Goal: Task Accomplishment & Management: Use online tool/utility

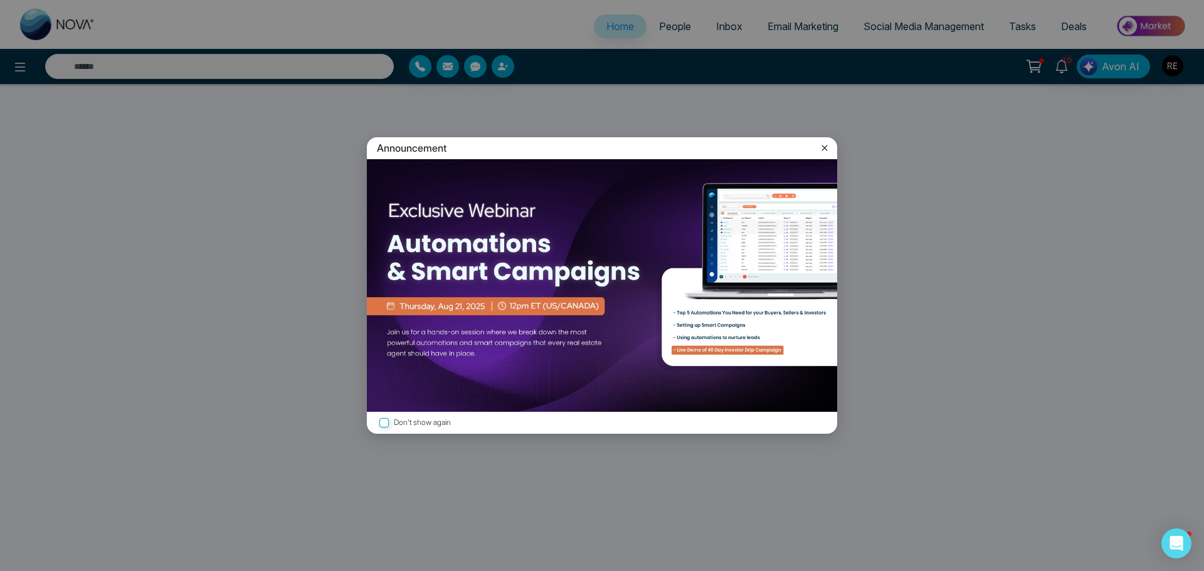
select select "*"
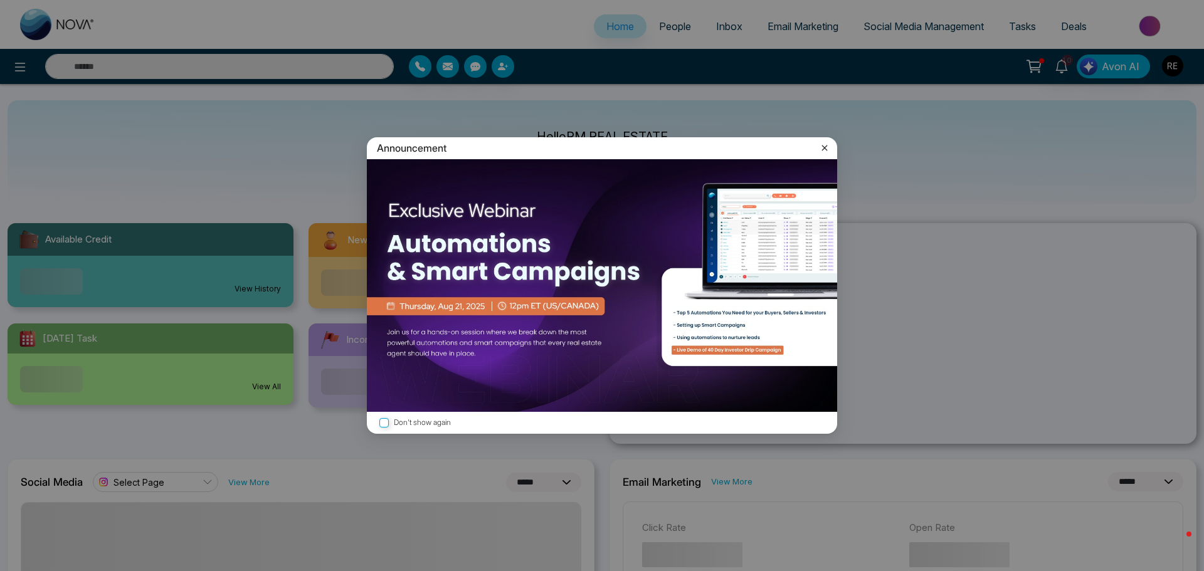
click at [824, 153] on icon at bounding box center [825, 148] width 13 height 13
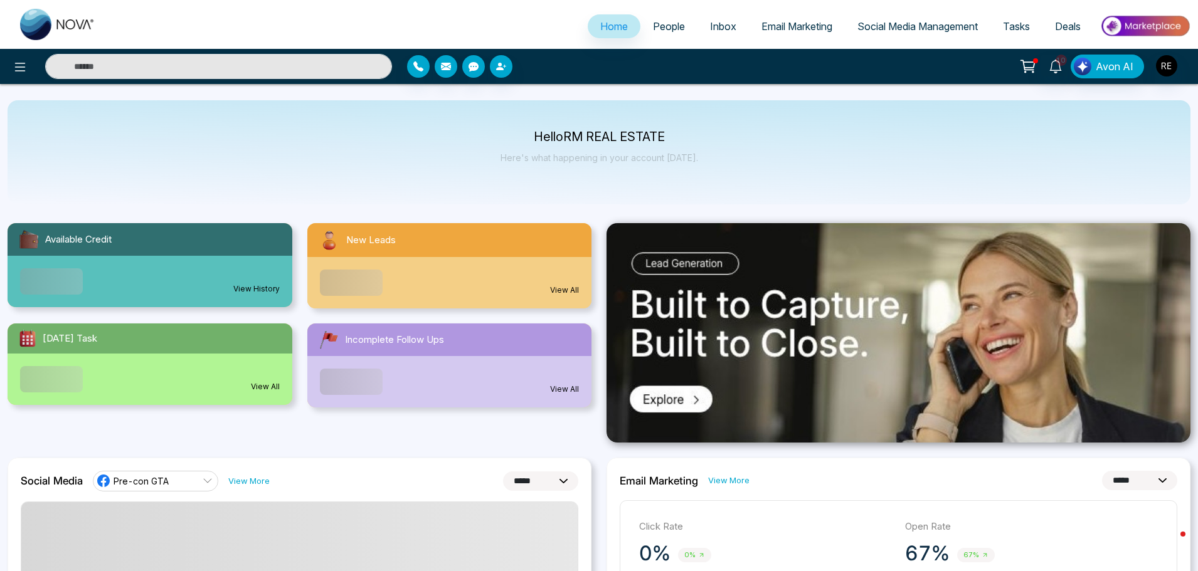
click at [941, 23] on span "Social Media Management" at bounding box center [917, 26] width 120 height 13
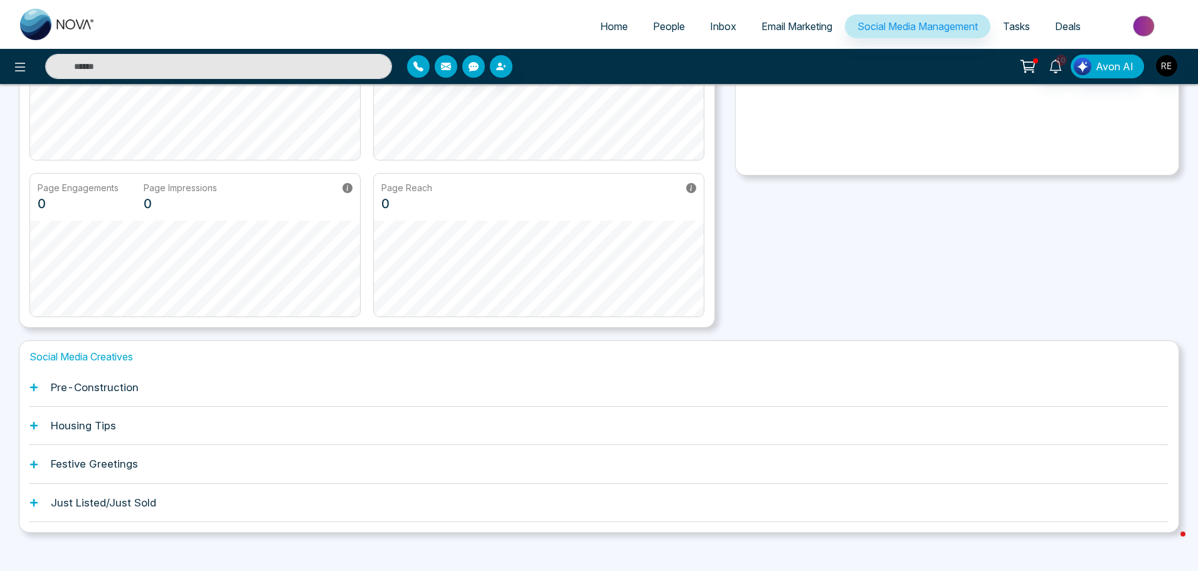
scroll to position [196, 0]
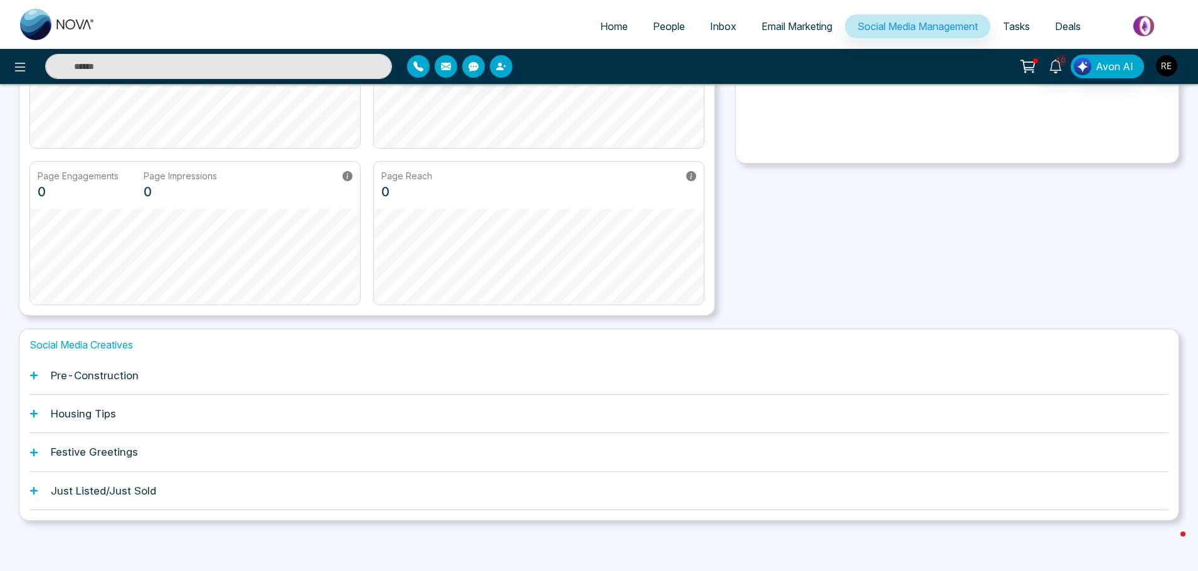
click at [33, 379] on icon at bounding box center [34, 376] width 8 height 8
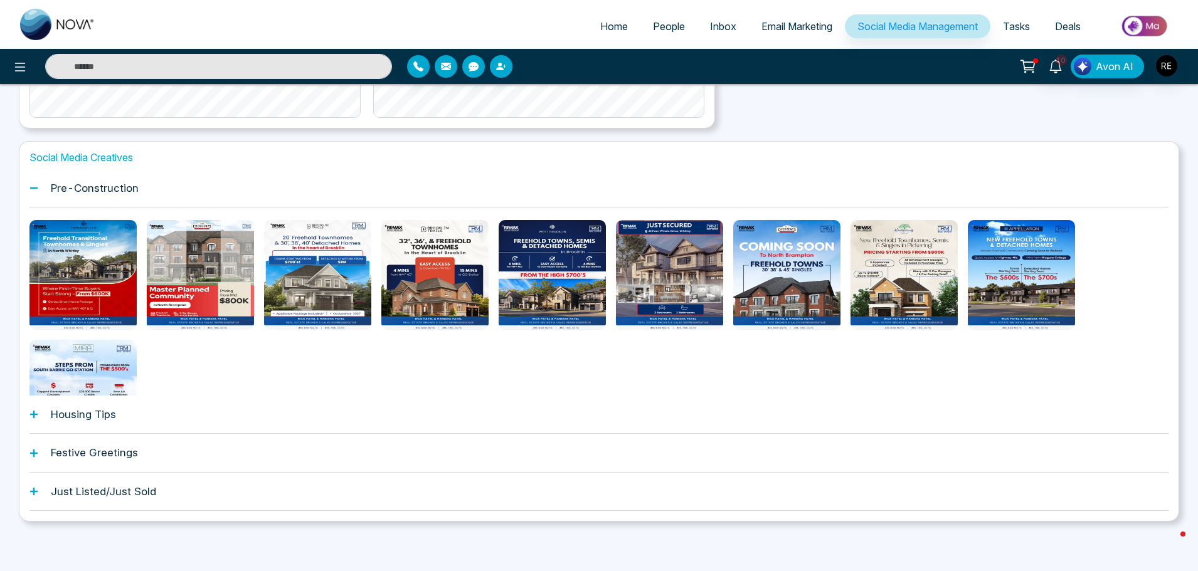
scroll to position [385, 0]
click at [32, 413] on icon at bounding box center [33, 414] width 9 height 9
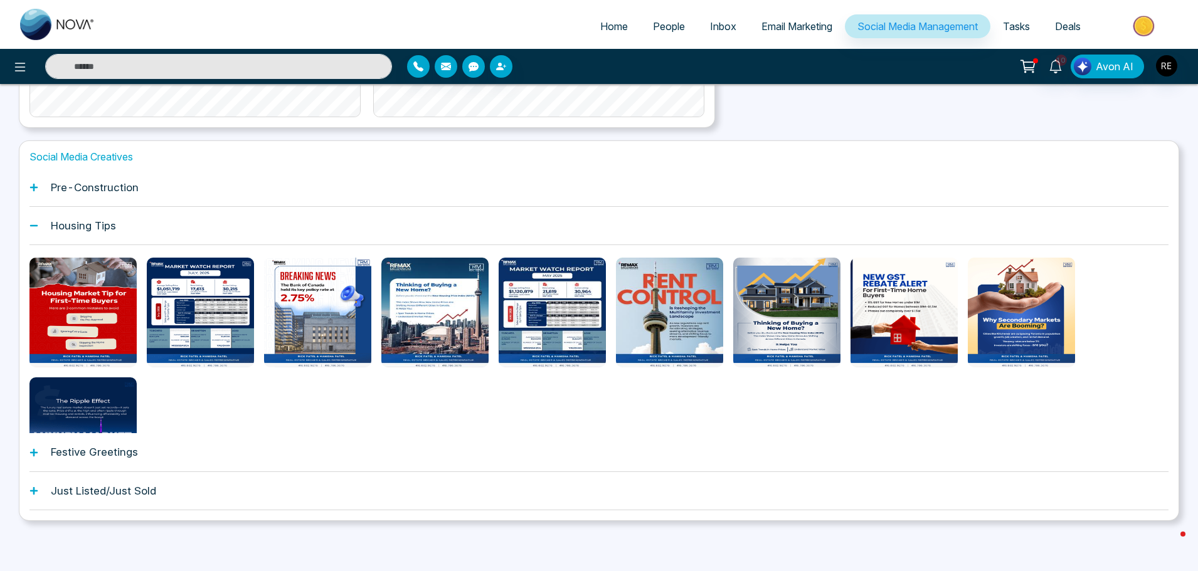
click at [34, 488] on icon at bounding box center [34, 491] width 8 height 8
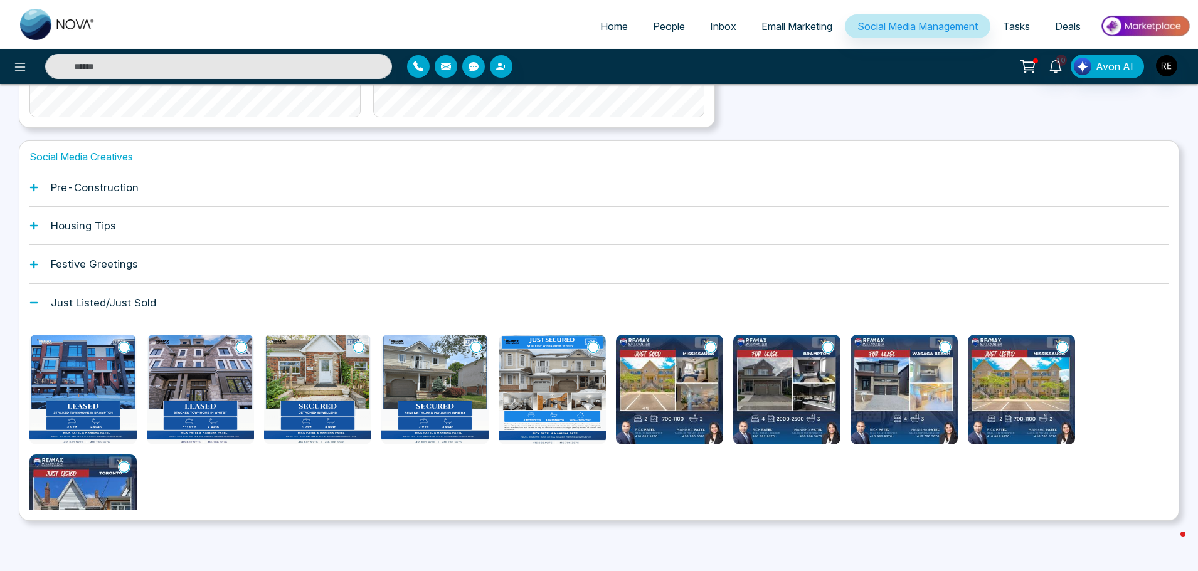
click at [125, 350] on icon at bounding box center [124, 347] width 11 height 13
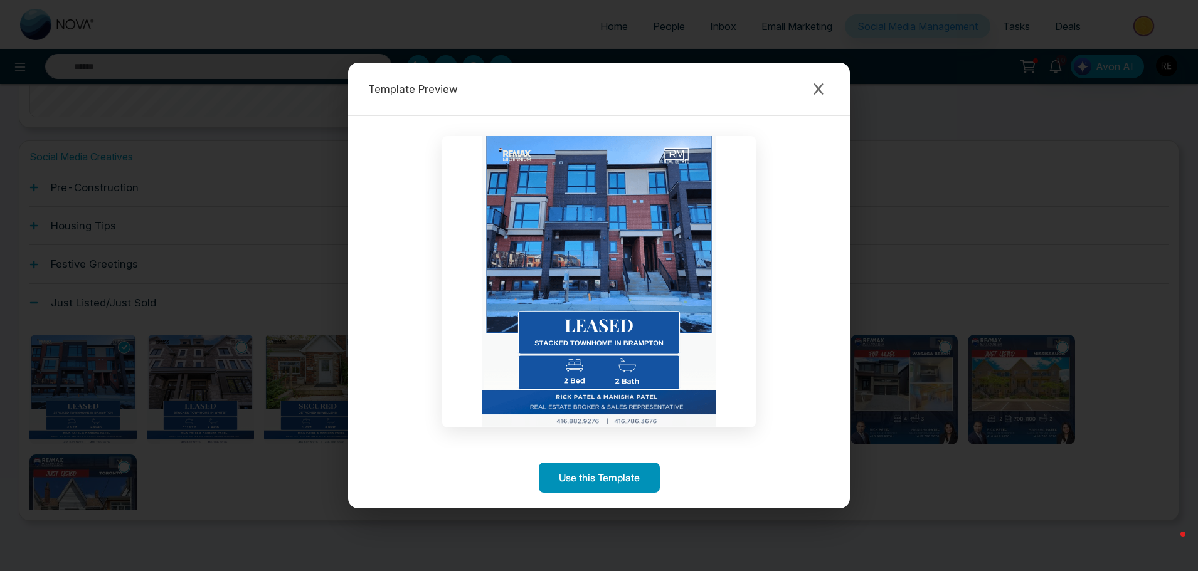
click at [612, 475] on button "Use this Template" at bounding box center [599, 478] width 121 height 30
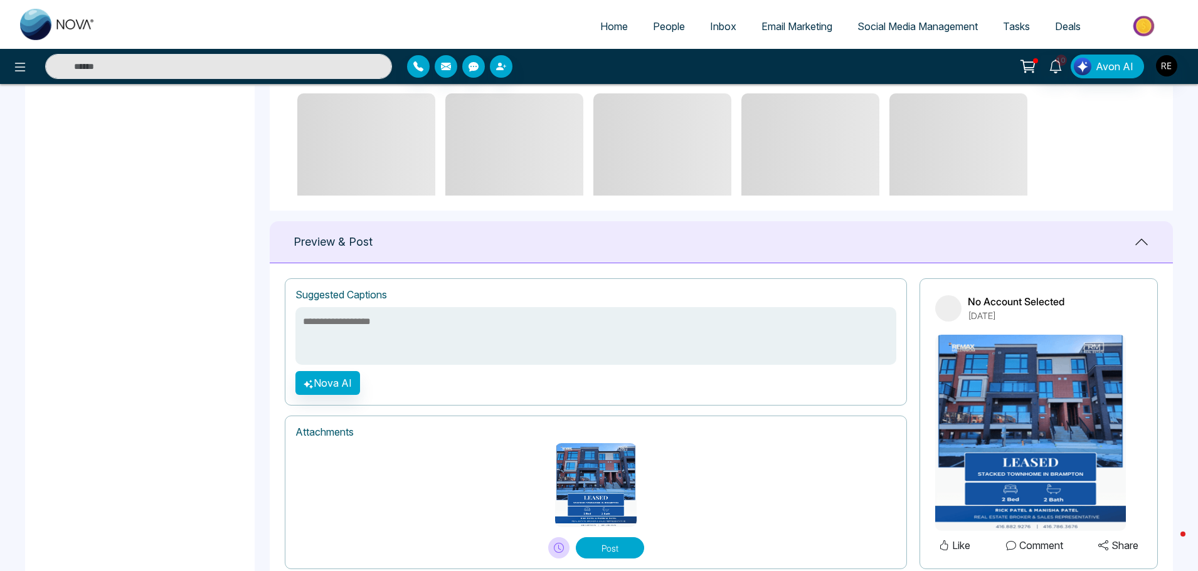
scroll to position [718, 0]
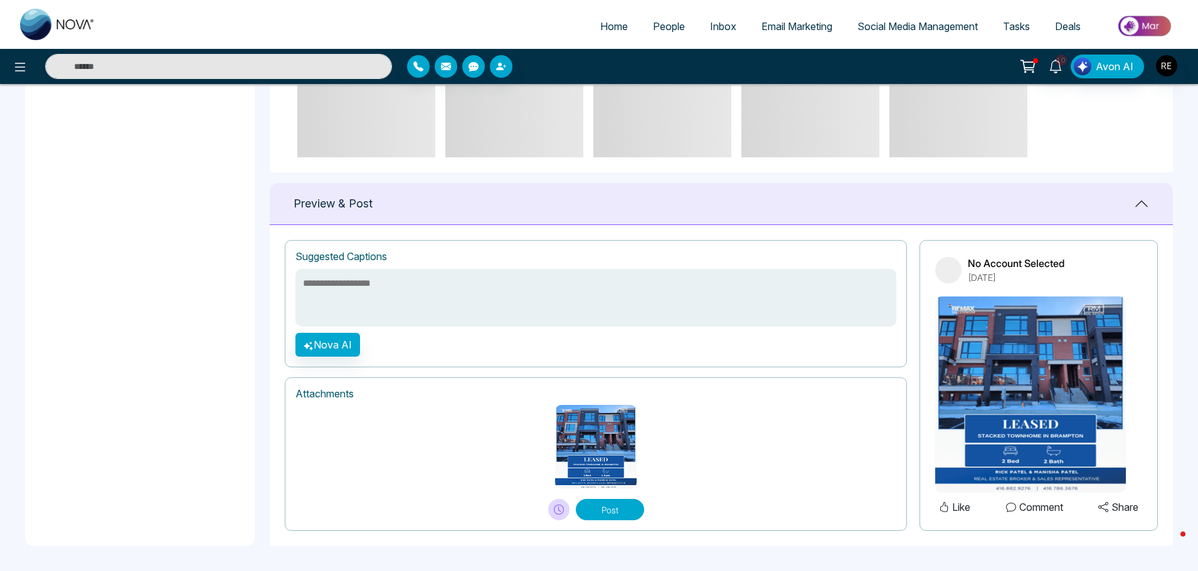
click at [433, 309] on textarea at bounding box center [595, 298] width 601 height 58
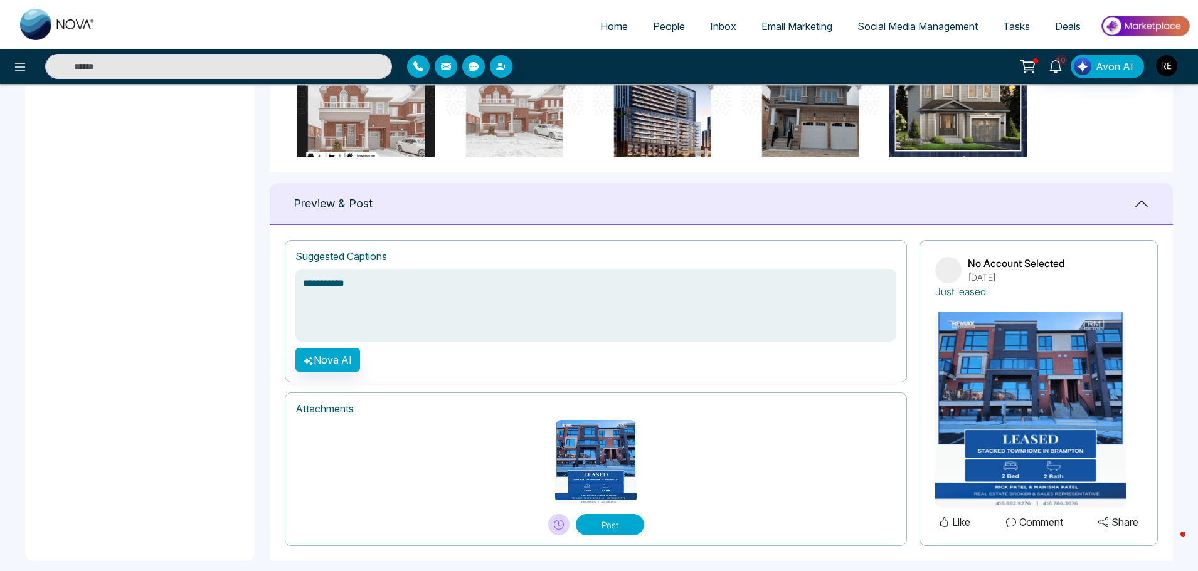
type textarea "**********"
click at [618, 524] on button "Post" at bounding box center [610, 524] width 68 height 21
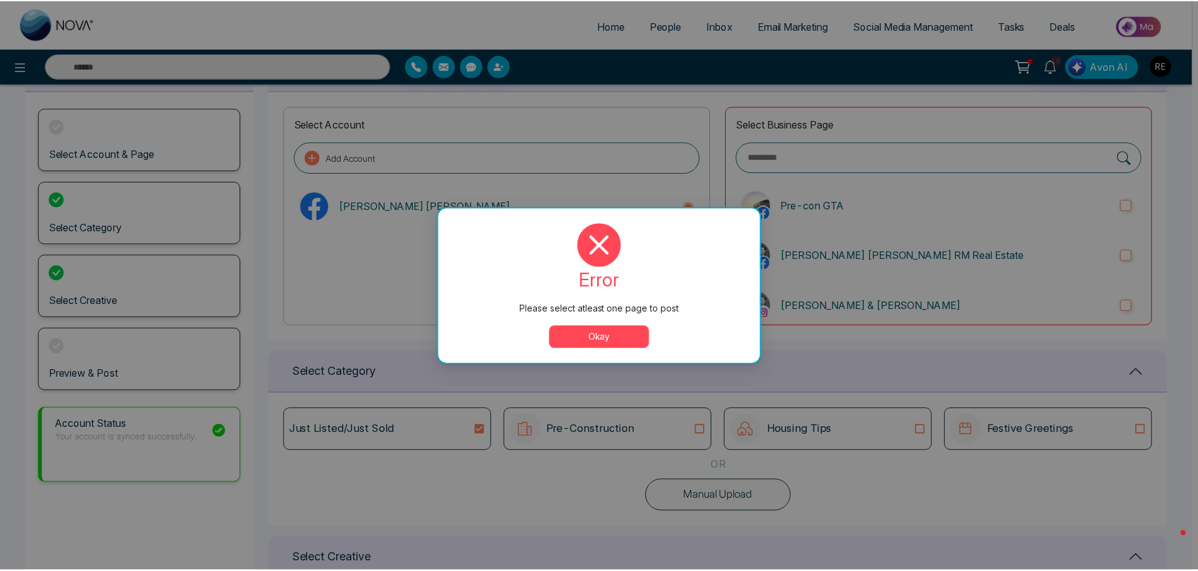
scroll to position [0, 0]
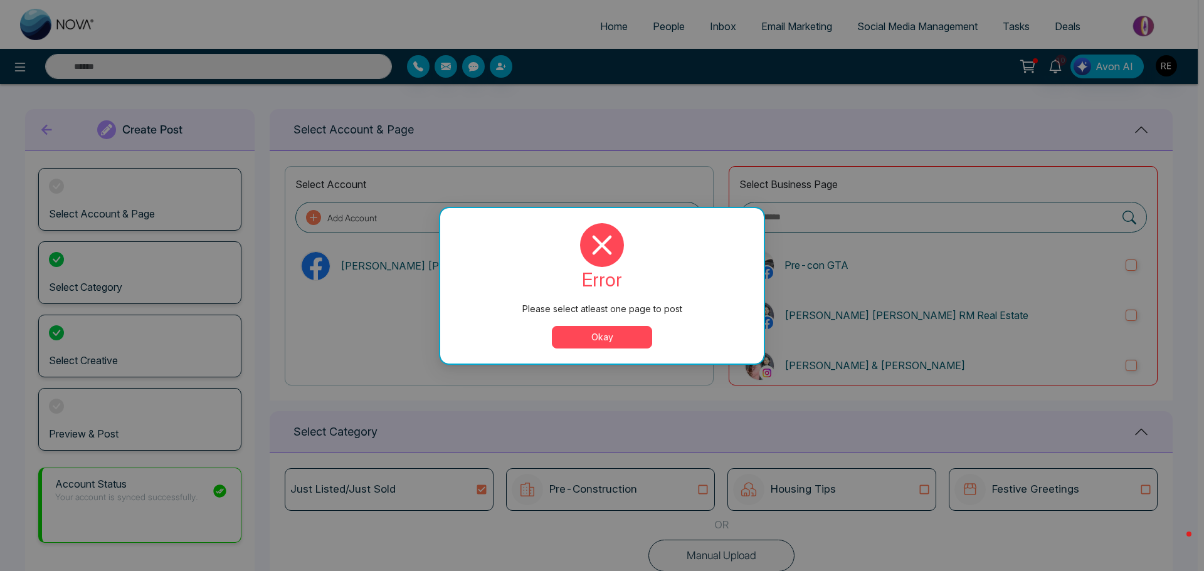
click at [602, 342] on button "Okay" at bounding box center [602, 337] width 100 height 23
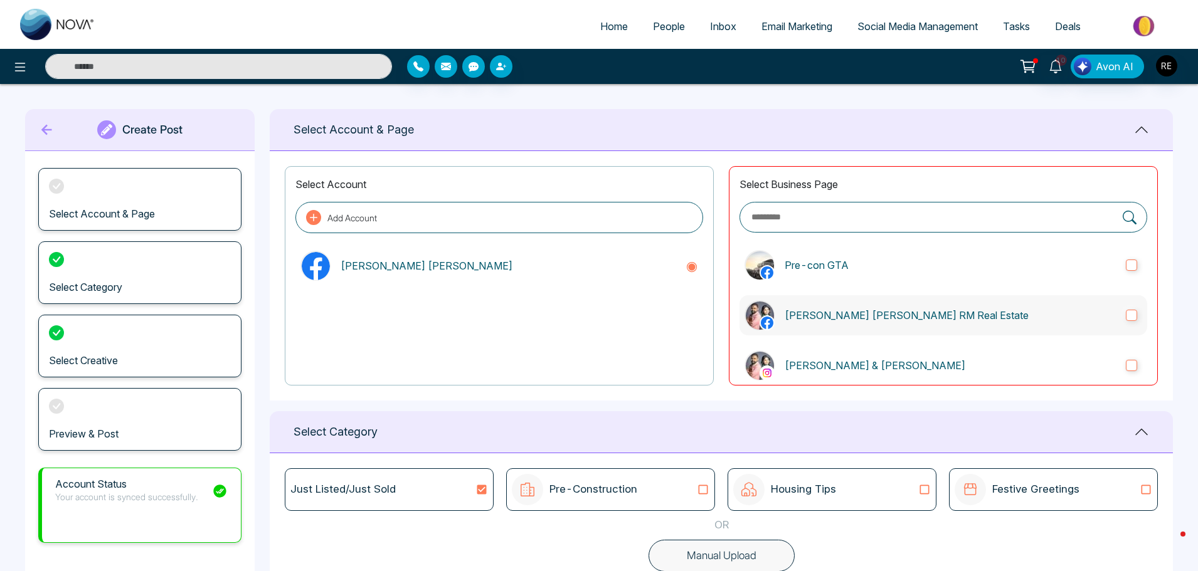
click at [1132, 320] on label "[PERSON_NAME] [PERSON_NAME] RM Real Estate" at bounding box center [944, 315] width 408 height 40
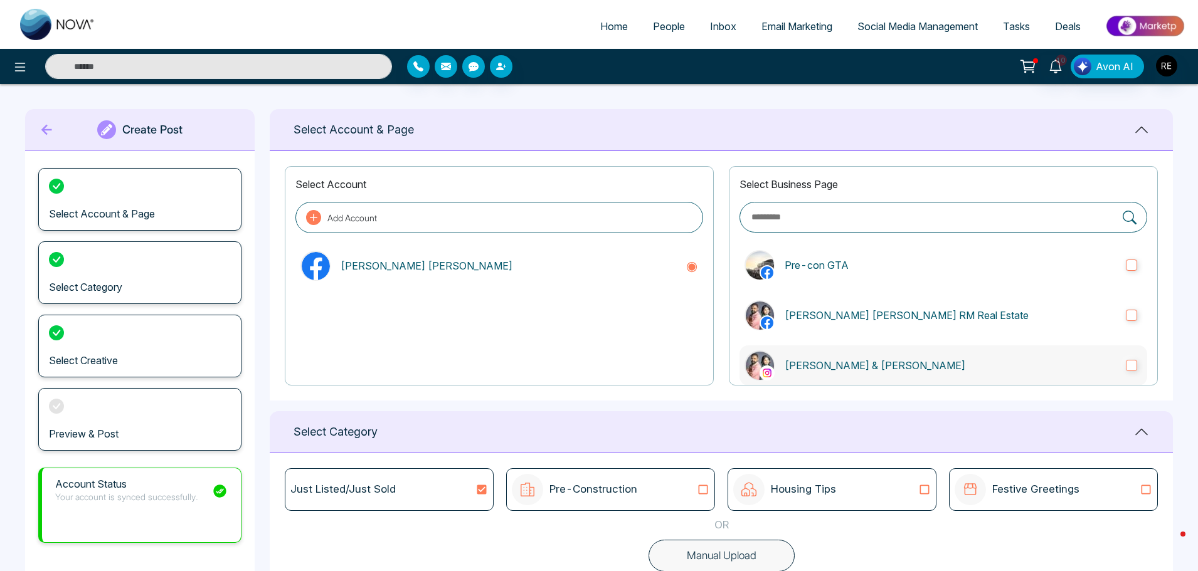
click at [1123, 357] on label "[PERSON_NAME] & [PERSON_NAME]" at bounding box center [944, 366] width 408 height 40
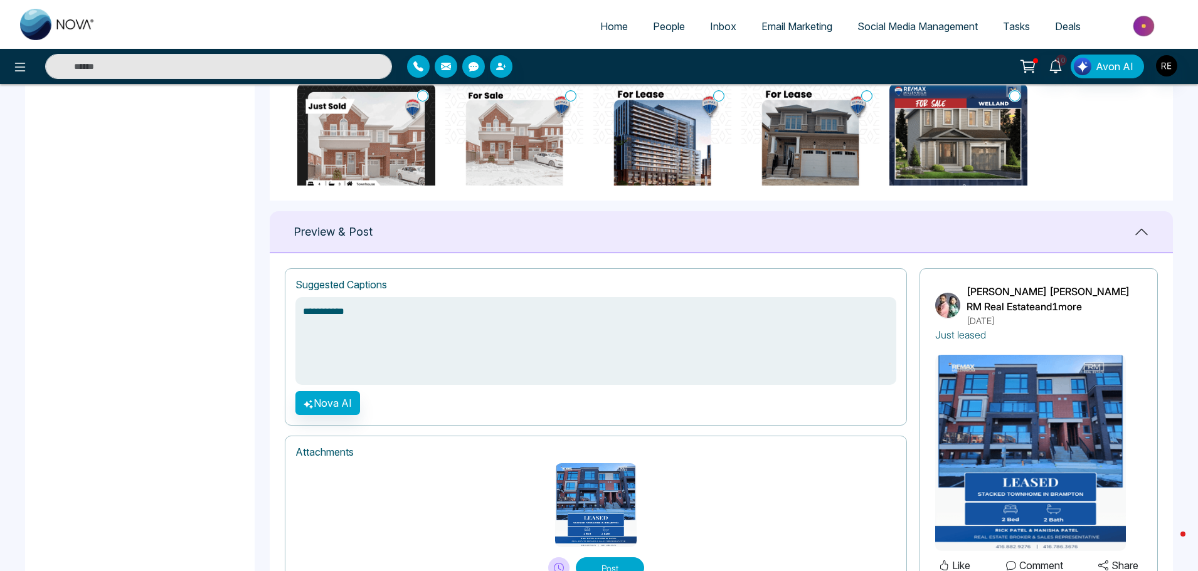
scroll to position [748, 0]
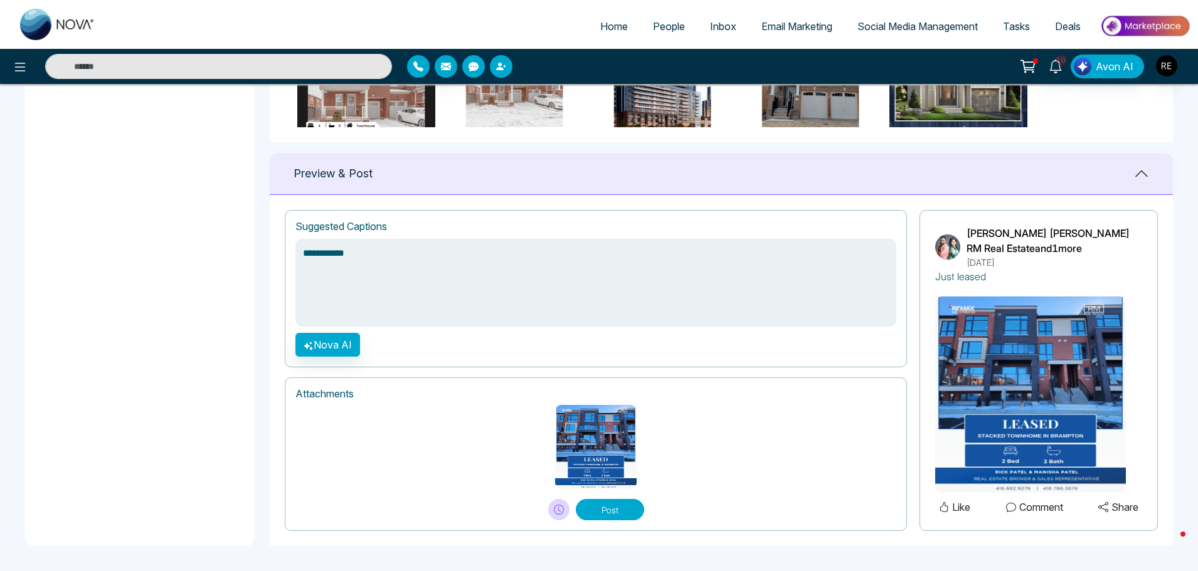
click at [617, 512] on button "Post" at bounding box center [610, 509] width 68 height 21
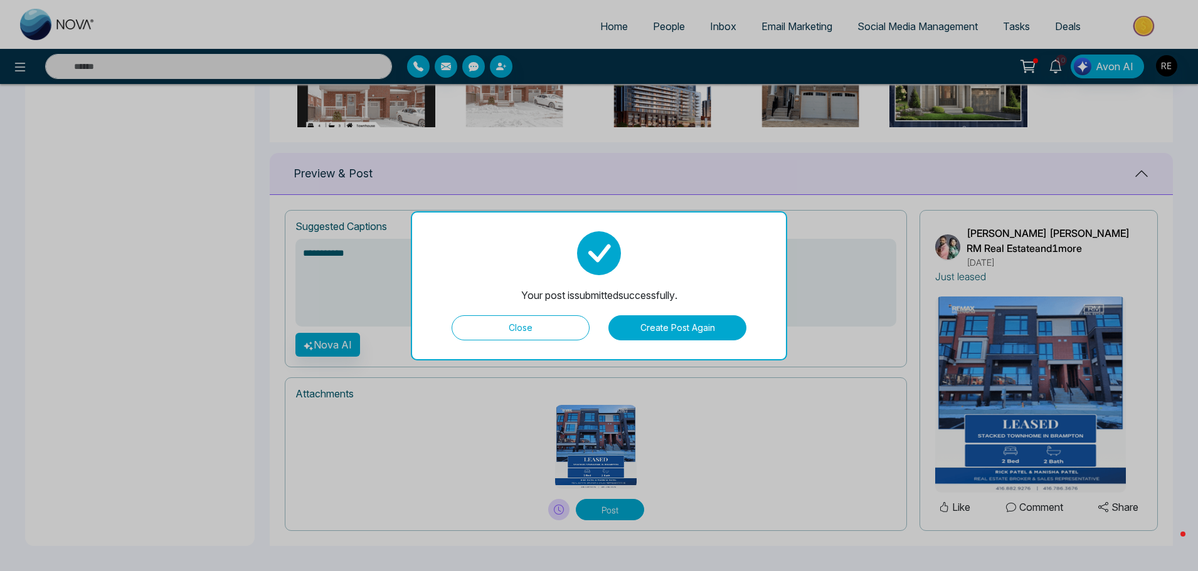
click at [508, 324] on button "Close" at bounding box center [521, 328] width 138 height 25
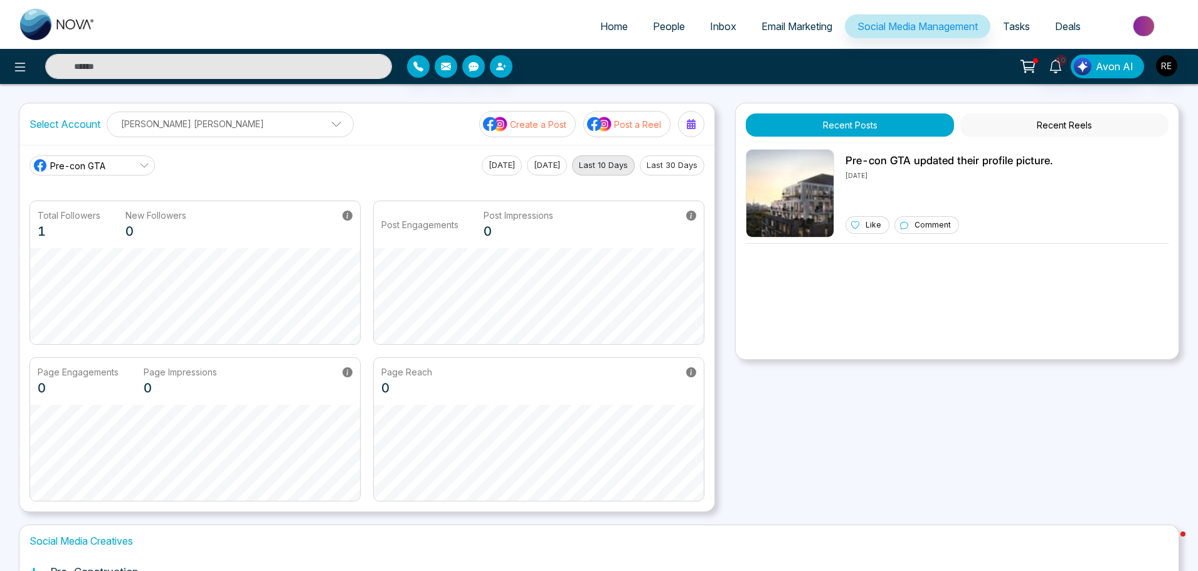
click at [619, 127] on p "Post a Reel" at bounding box center [637, 124] width 47 height 13
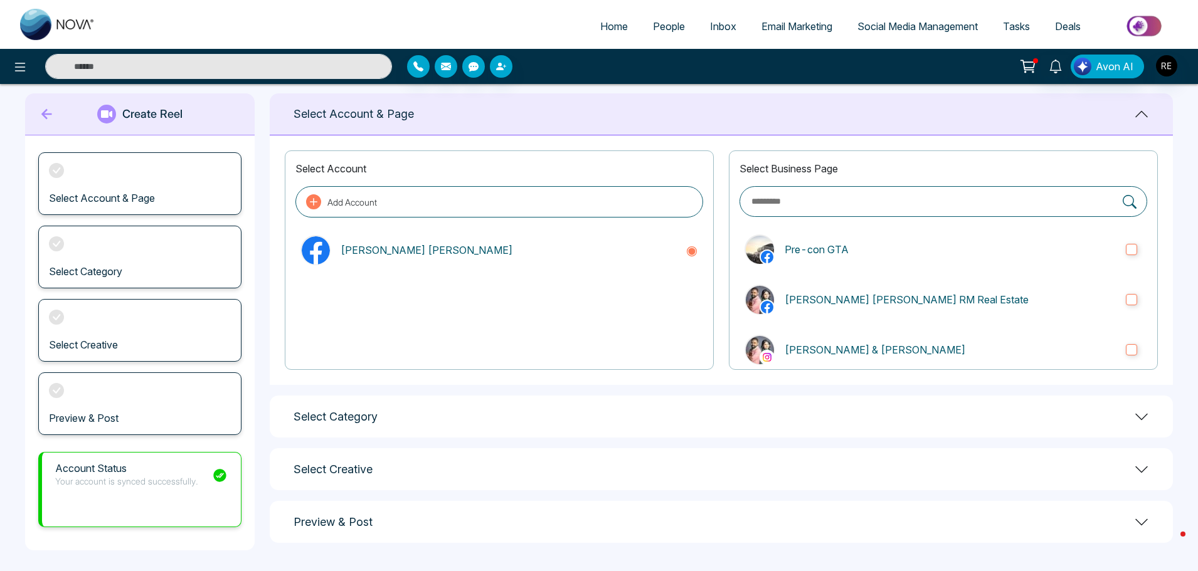
scroll to position [20, 0]
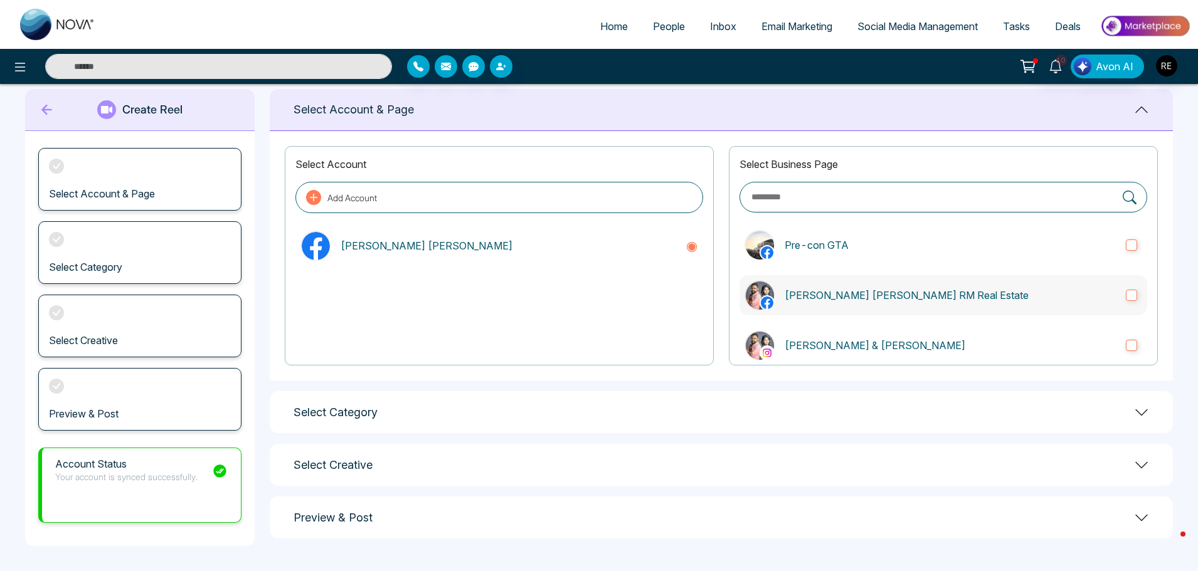
click at [1132, 301] on label "[PERSON_NAME] [PERSON_NAME] RM Real Estate" at bounding box center [944, 295] width 408 height 40
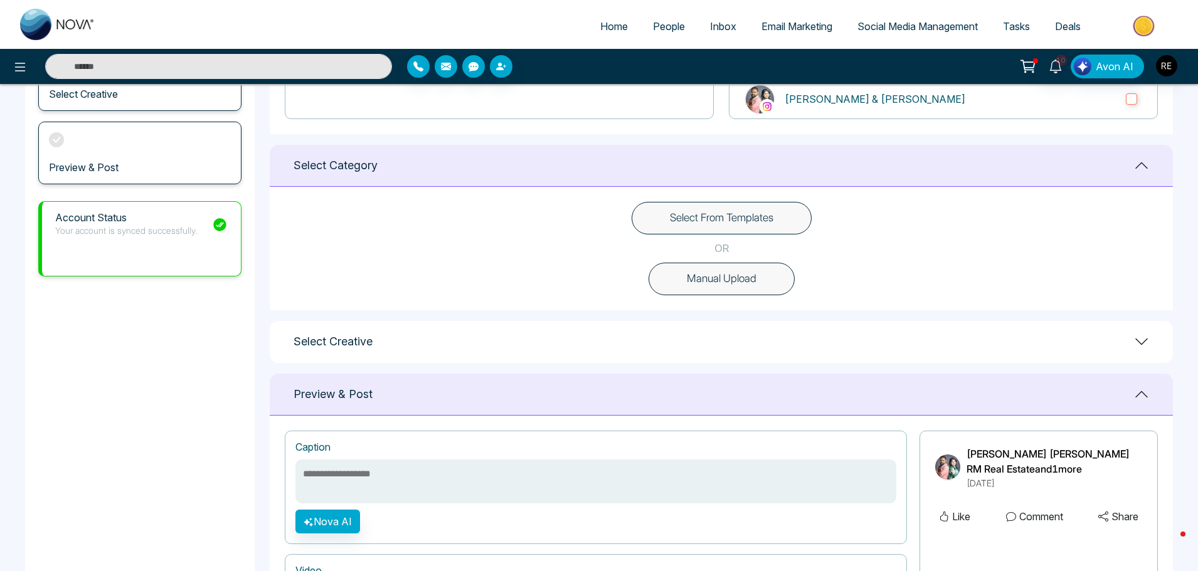
scroll to position [271, 0]
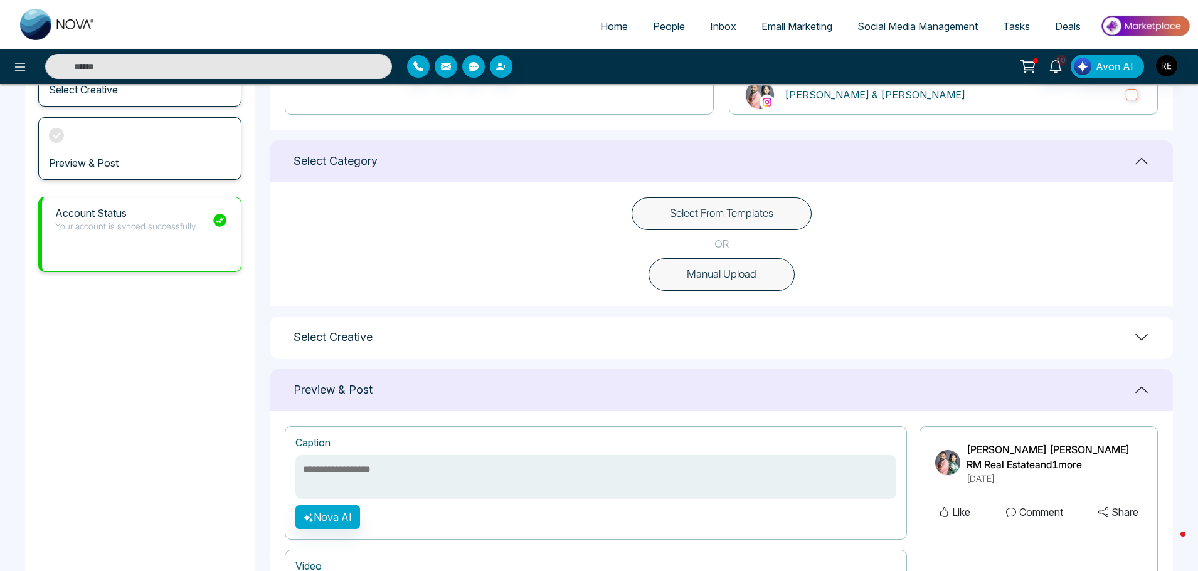
click at [730, 207] on button "Select From Templates" at bounding box center [722, 214] width 180 height 33
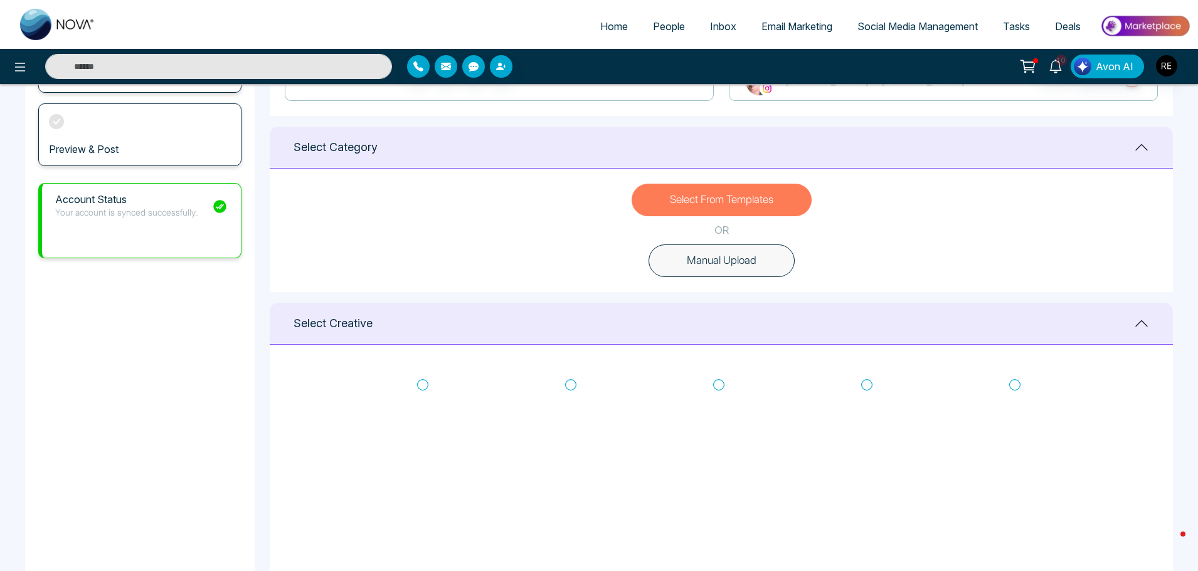
scroll to position [130, 0]
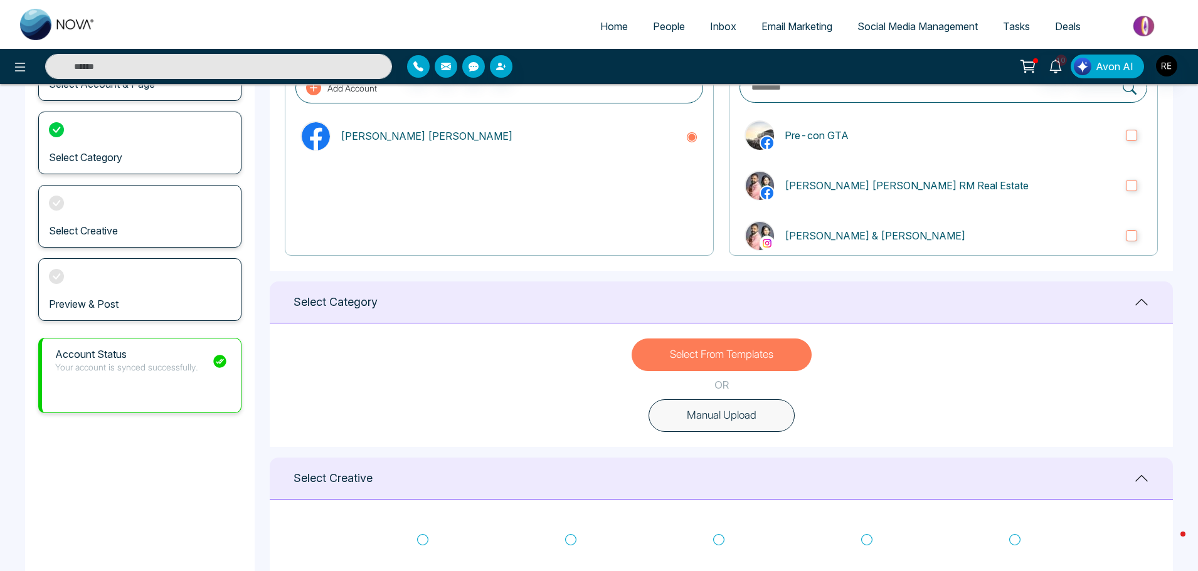
click at [867, 28] on span "Social Media Management" at bounding box center [917, 26] width 120 height 13
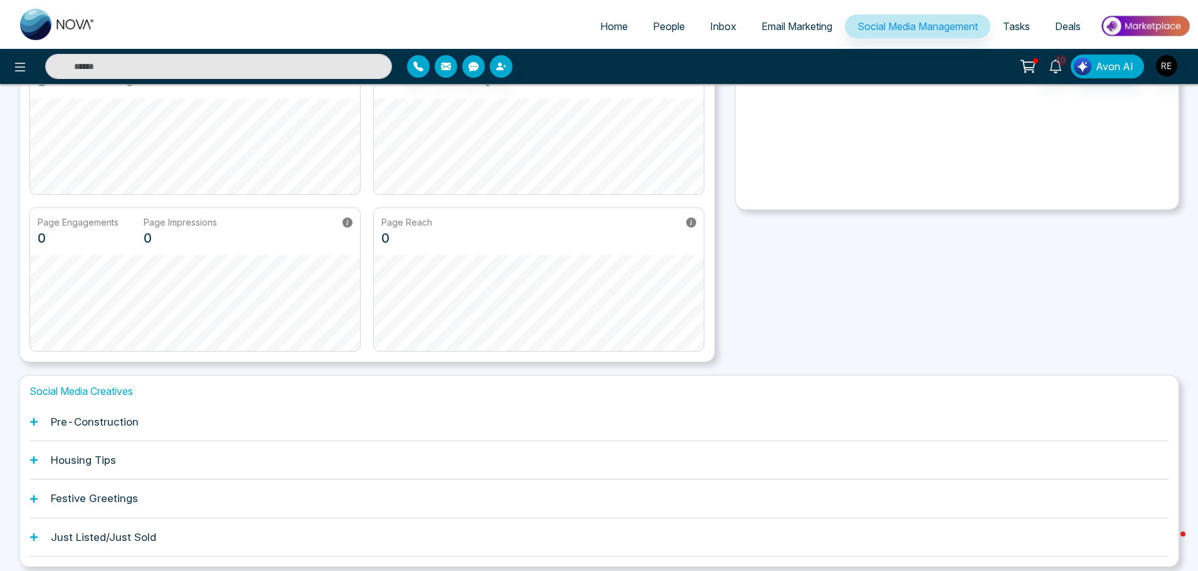
scroll to position [196, 0]
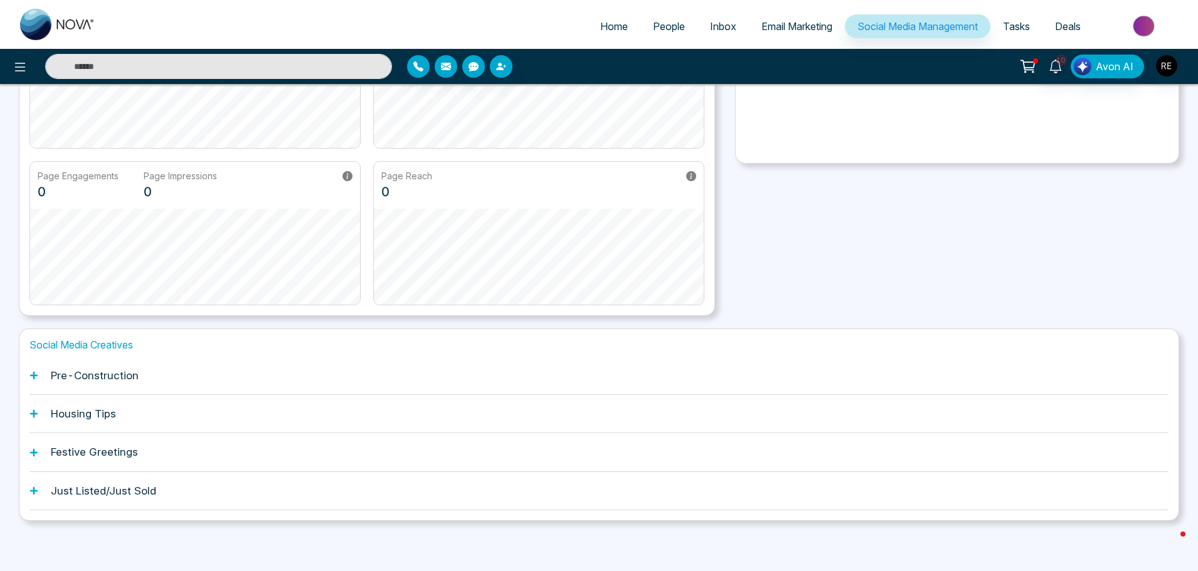
click at [38, 492] on icon at bounding box center [33, 491] width 9 height 9
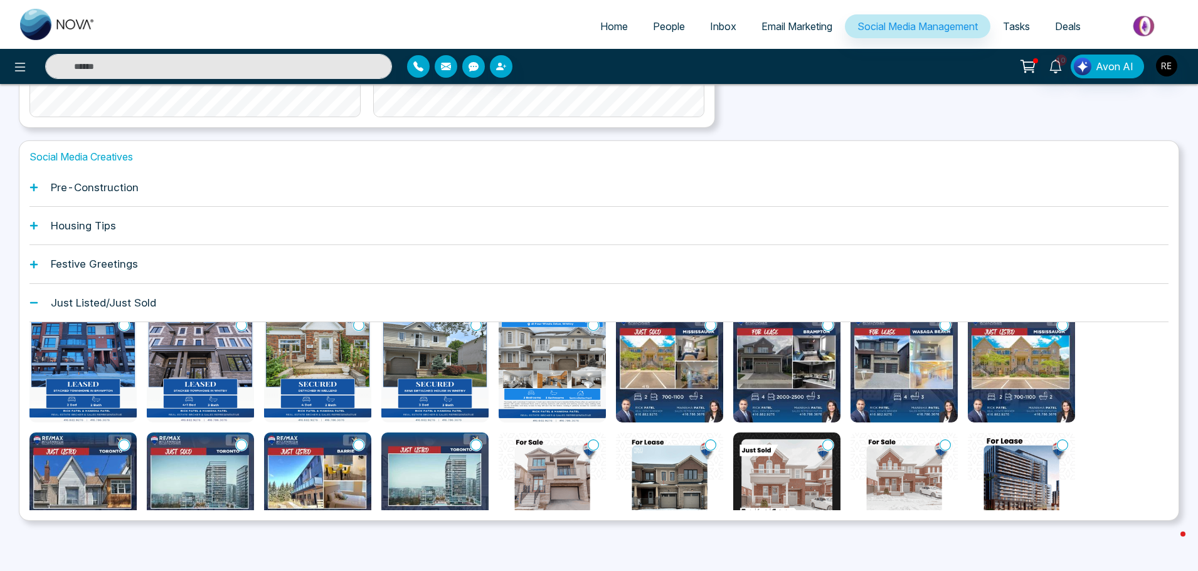
scroll to position [0, 0]
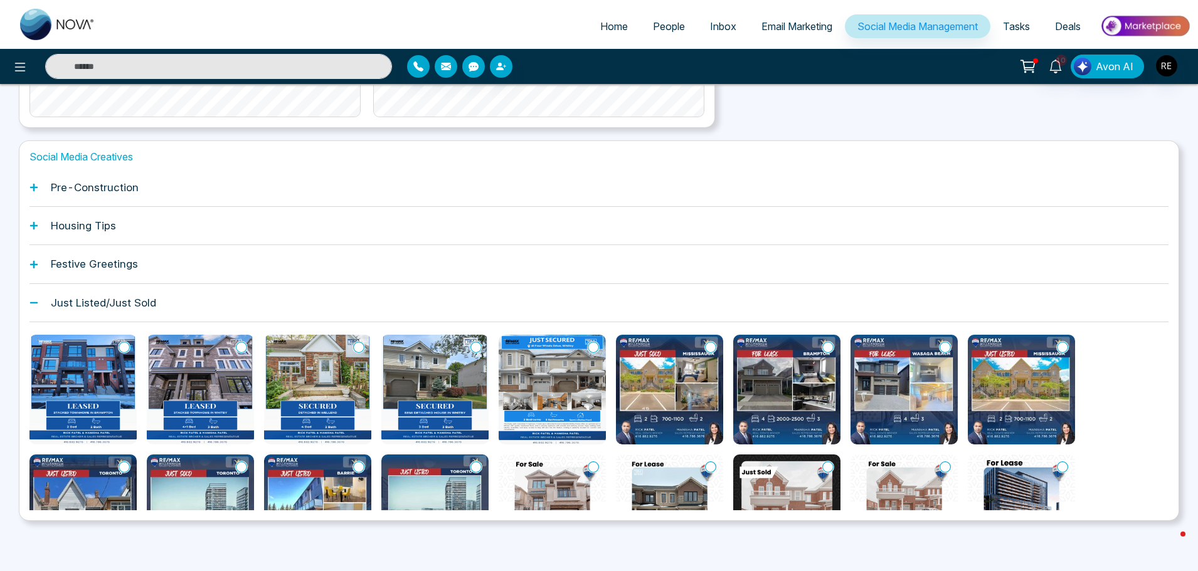
click at [35, 263] on icon at bounding box center [33, 264] width 9 height 9
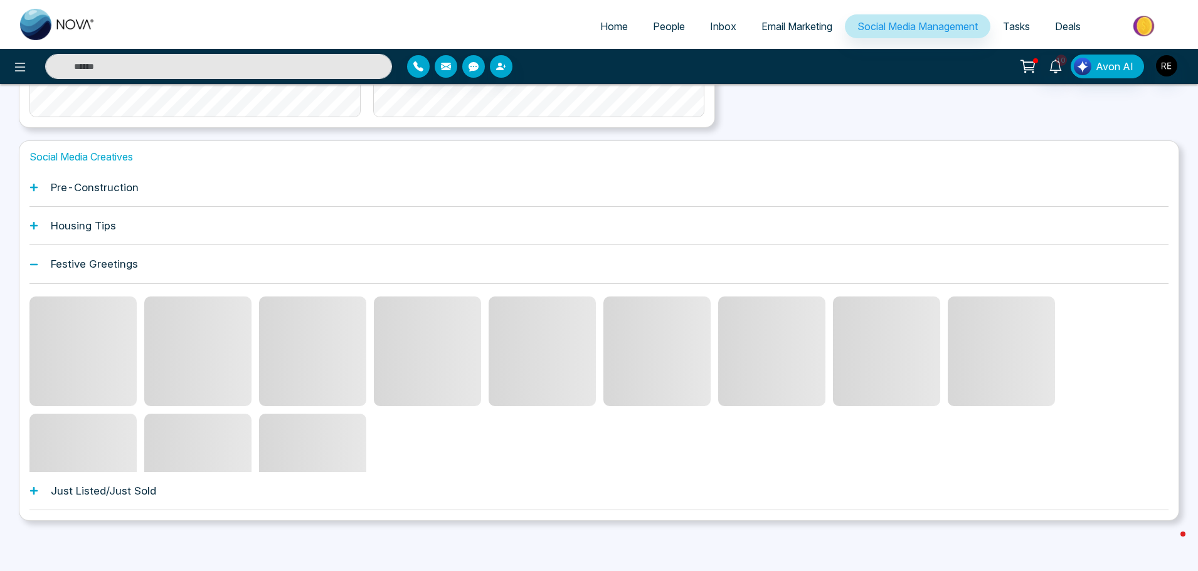
scroll to position [331, 0]
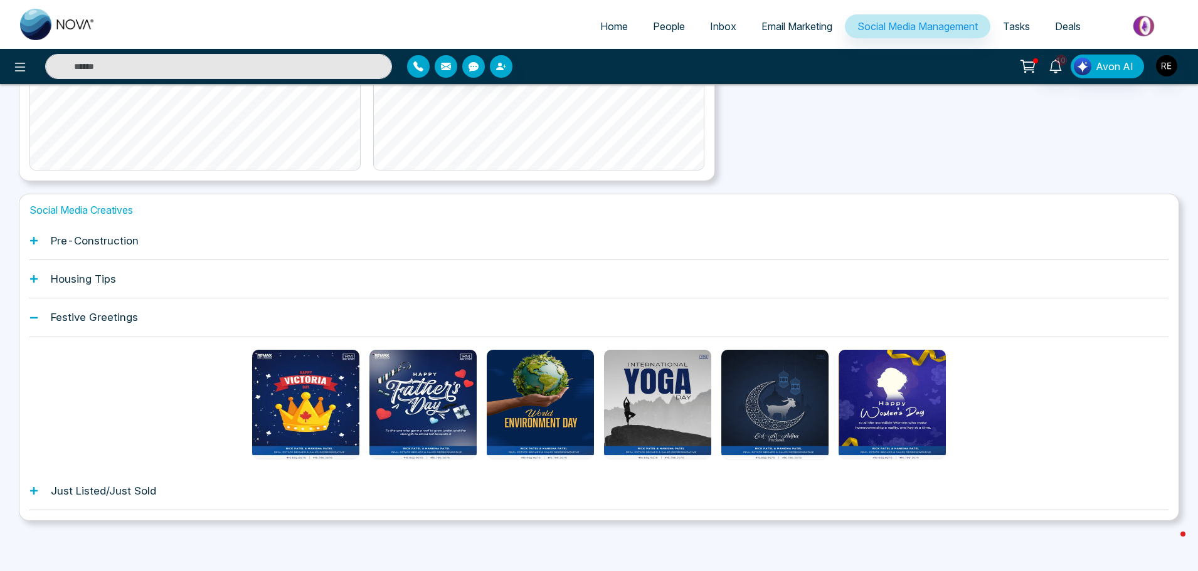
click at [36, 280] on icon at bounding box center [34, 279] width 8 height 8
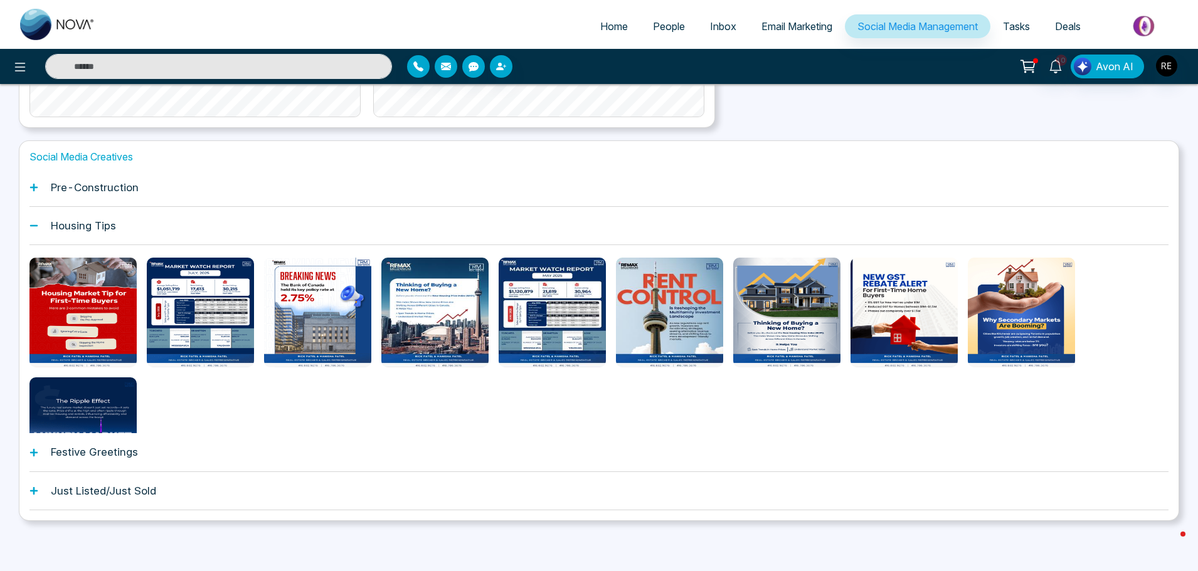
click at [34, 189] on icon at bounding box center [34, 188] width 8 height 8
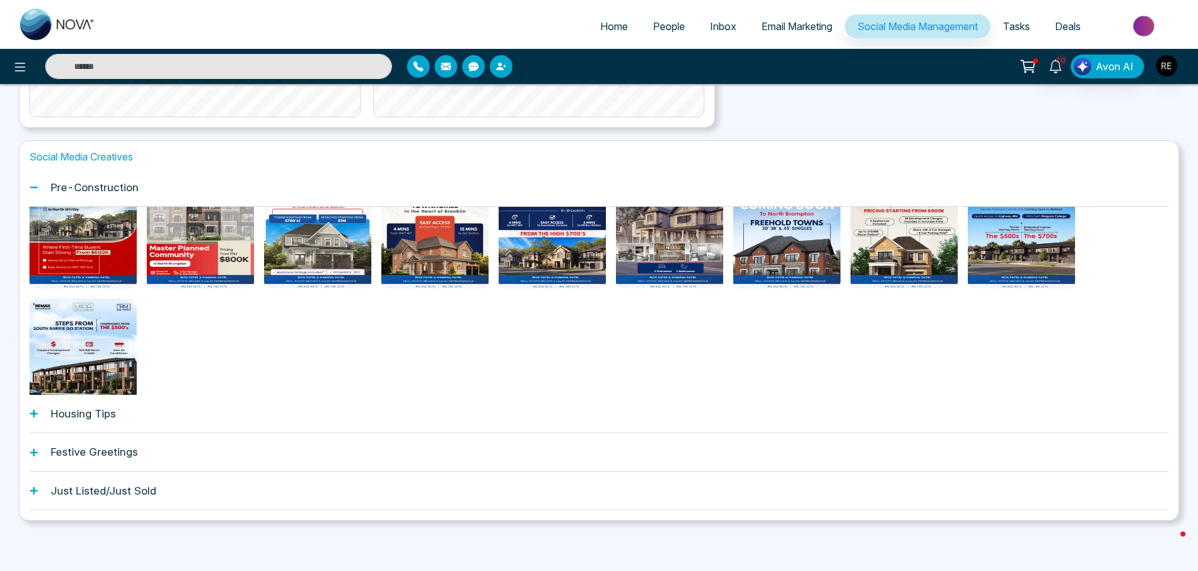
scroll to position [63, 0]
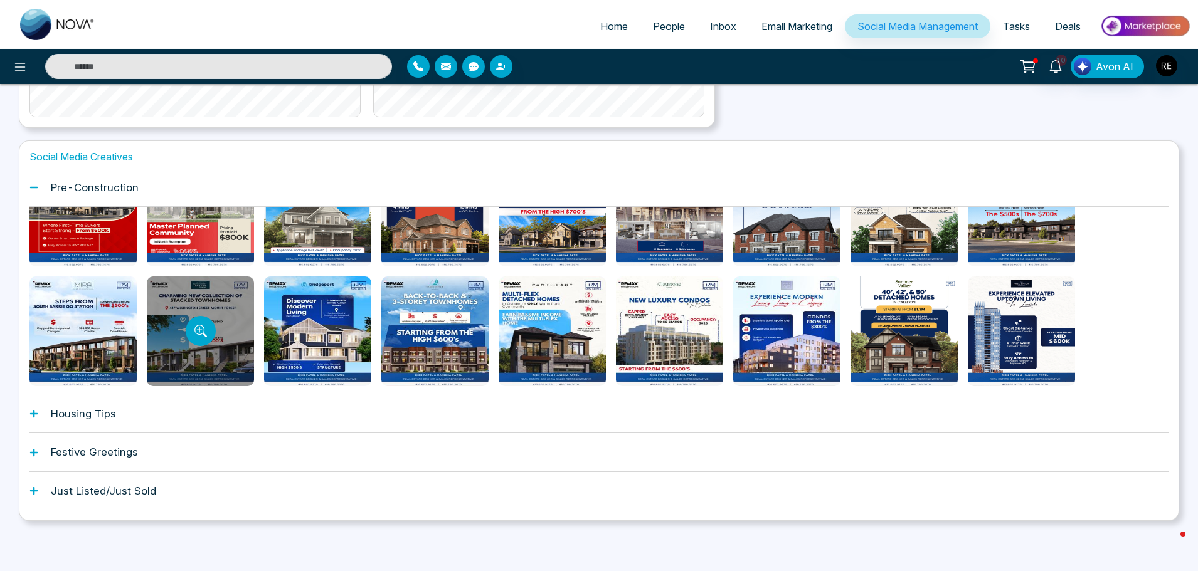
click at [163, 347] on div at bounding box center [200, 332] width 107 height 110
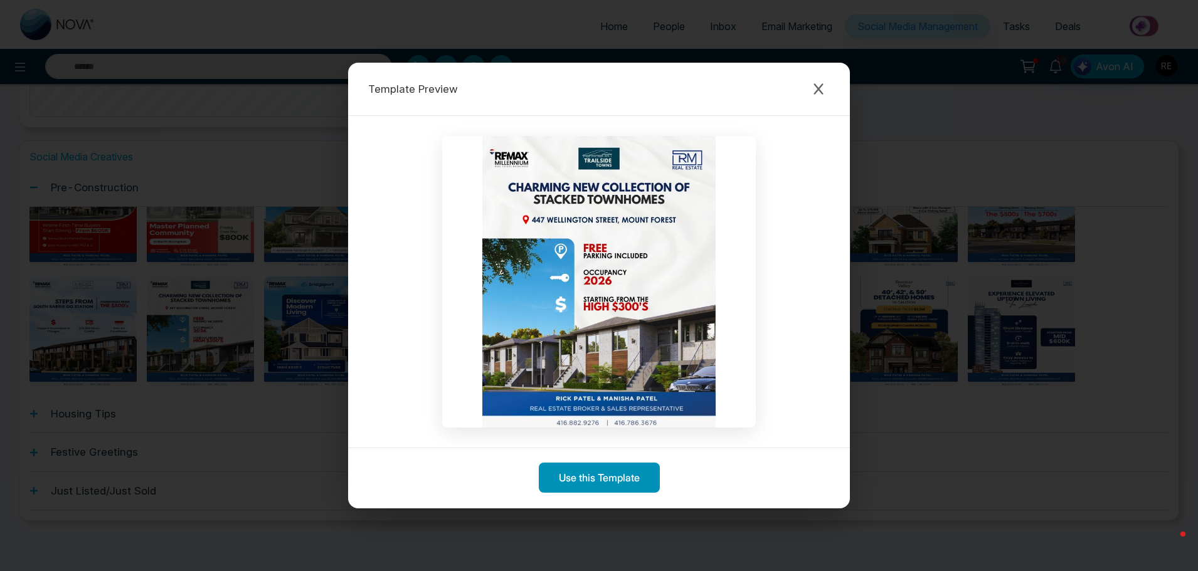
click at [578, 480] on button "Use this Template" at bounding box center [599, 478] width 121 height 30
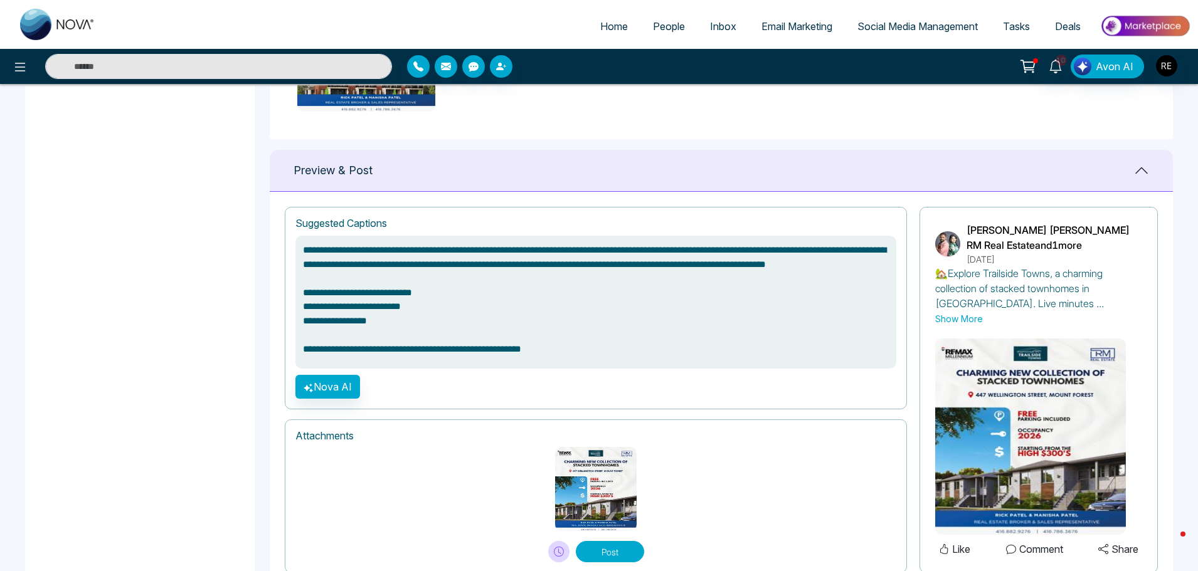
scroll to position [753, 0]
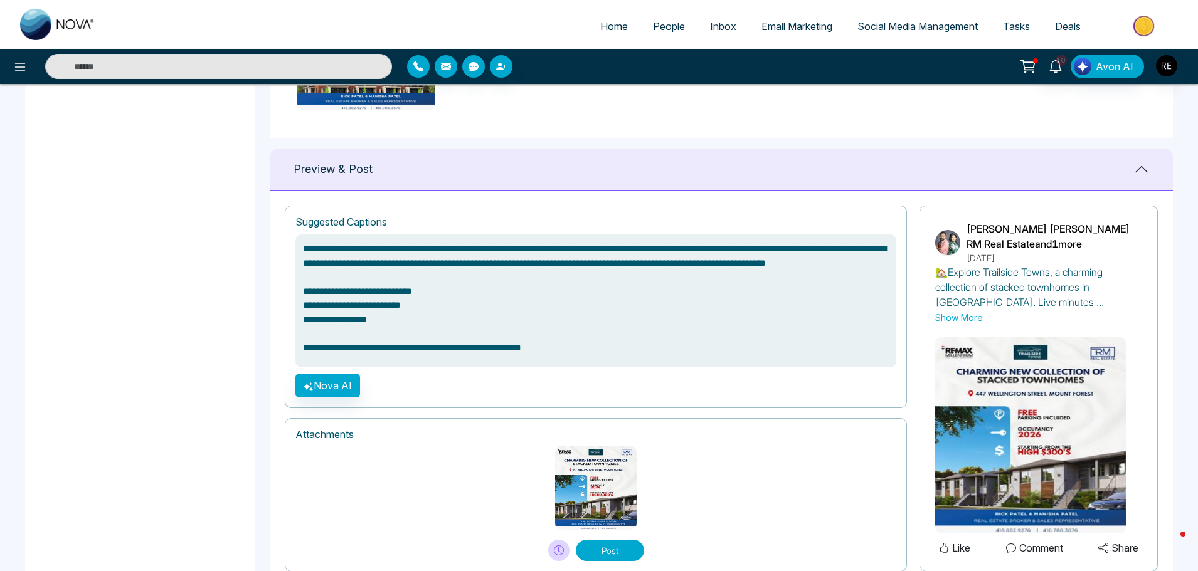
drag, startPoint x: 304, startPoint y: 346, endPoint x: 580, endPoint y: 347, distance: 275.4
click at [580, 347] on textarea "**********" at bounding box center [595, 301] width 601 height 133
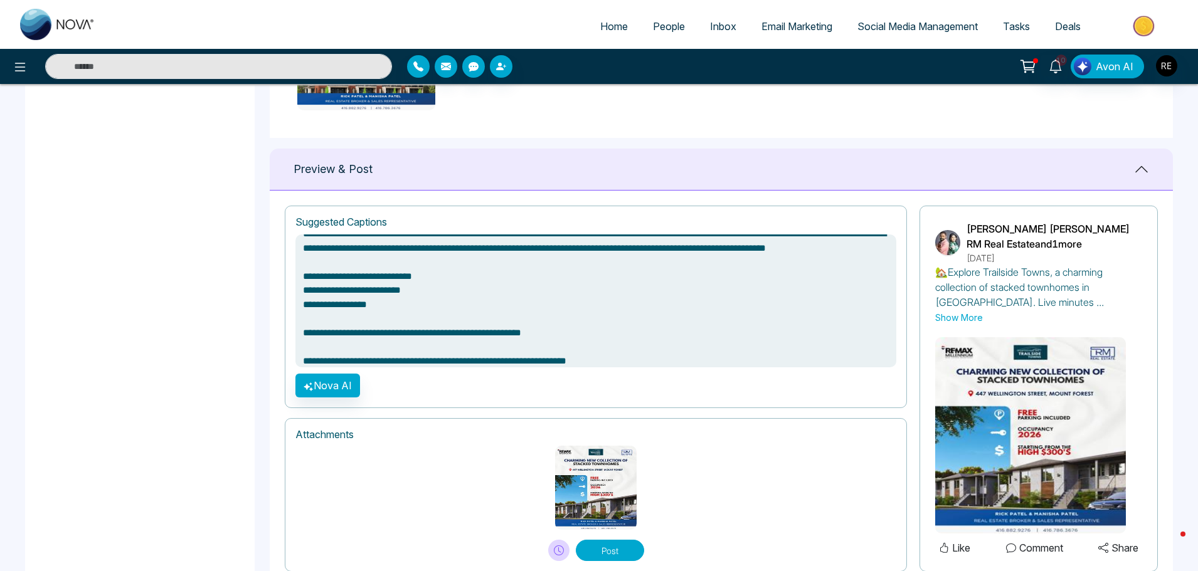
scroll to position [23, 0]
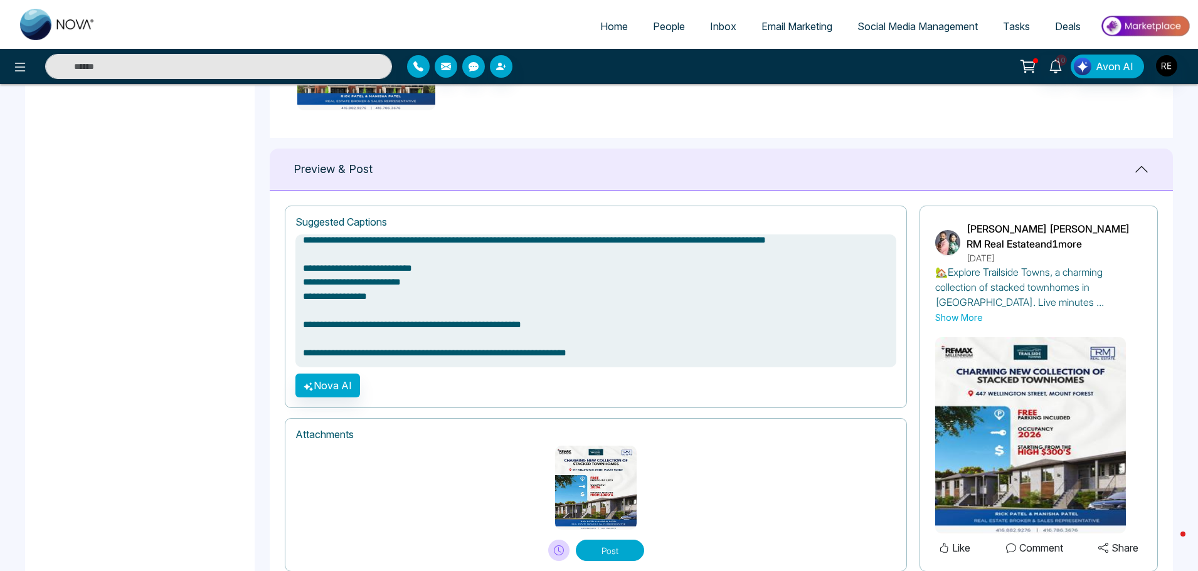
drag, startPoint x: 644, startPoint y: 357, endPoint x: 262, endPoint y: 363, distance: 382.7
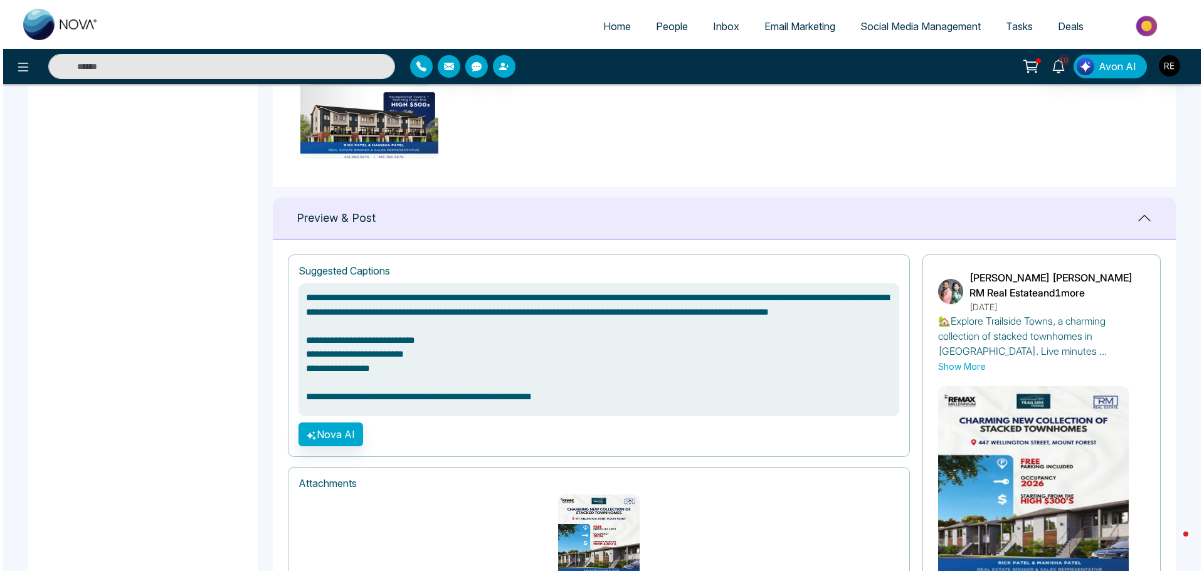
scroll to position [793, 0]
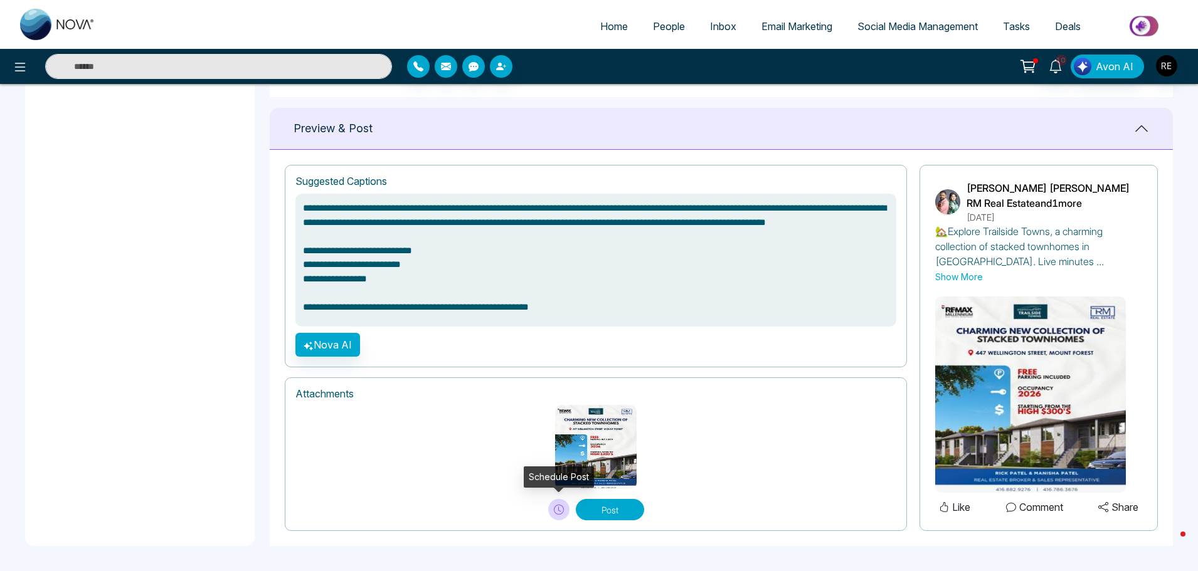
type textarea "**********"
click at [559, 509] on icon at bounding box center [559, 510] width 10 height 10
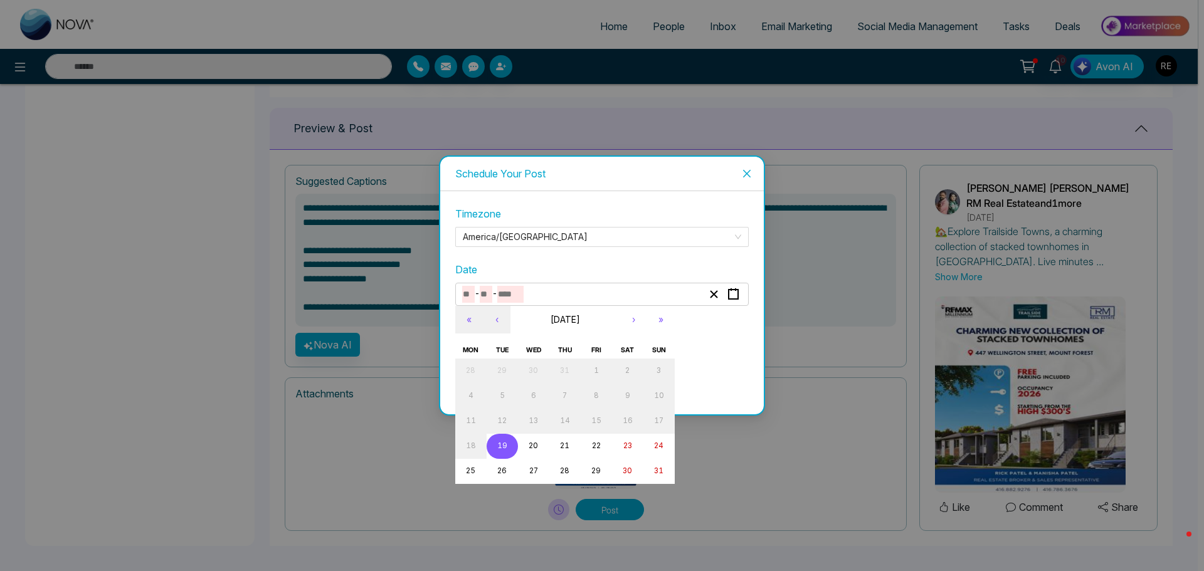
click at [504, 301] on input "number" at bounding box center [510, 294] width 26 height 17
click at [539, 444] on button "20" at bounding box center [533, 446] width 31 height 25
type input "*"
type input "**"
type input "****"
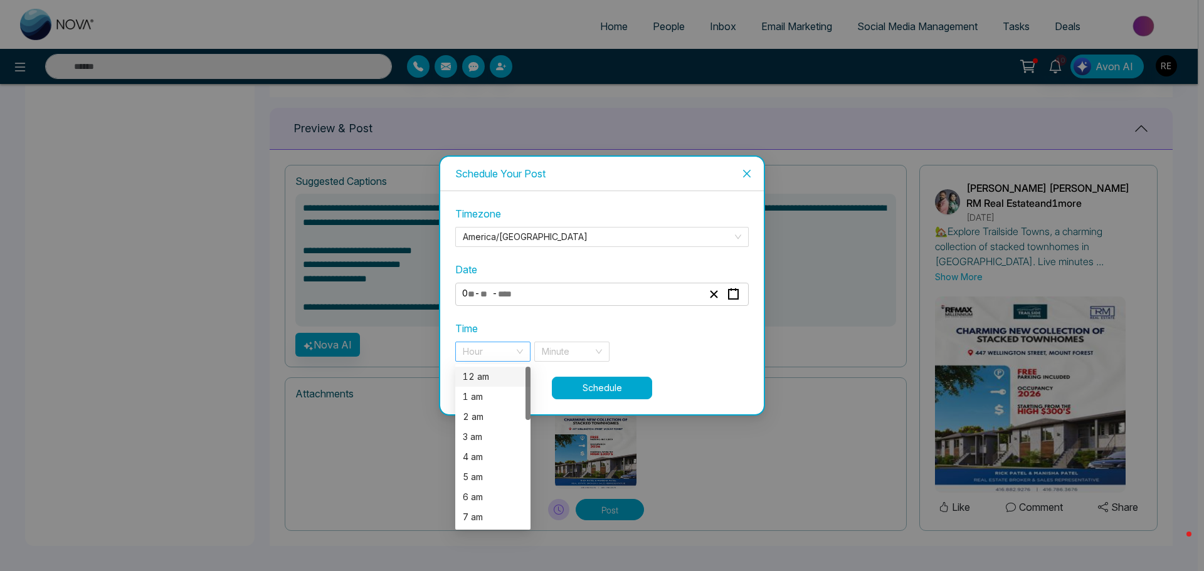
click at [522, 352] on div "Hour" at bounding box center [492, 352] width 75 height 20
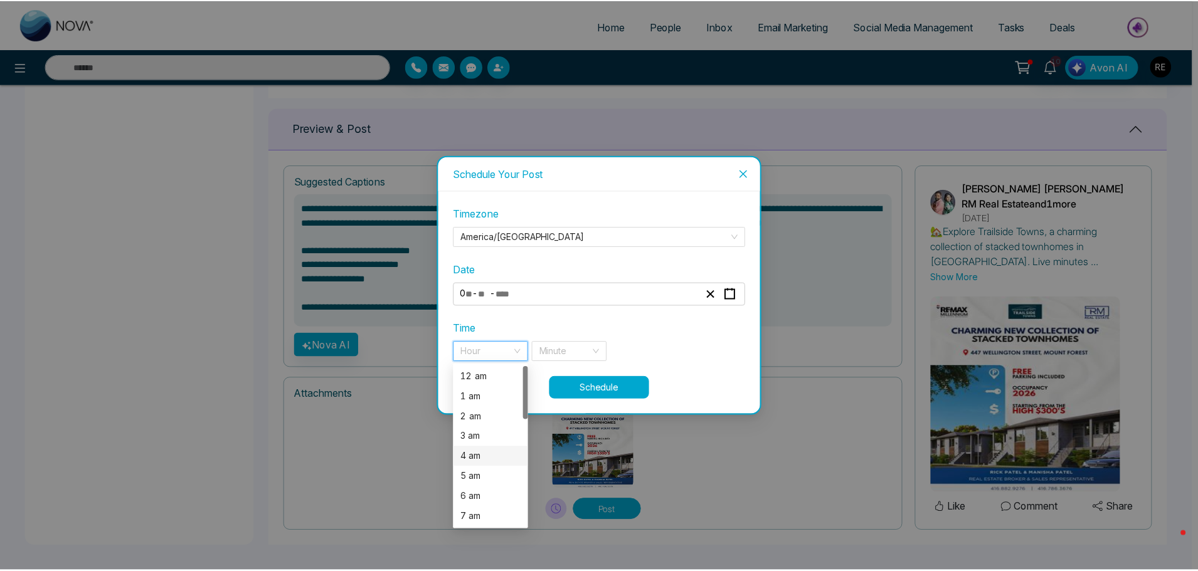
scroll to position [63, 0]
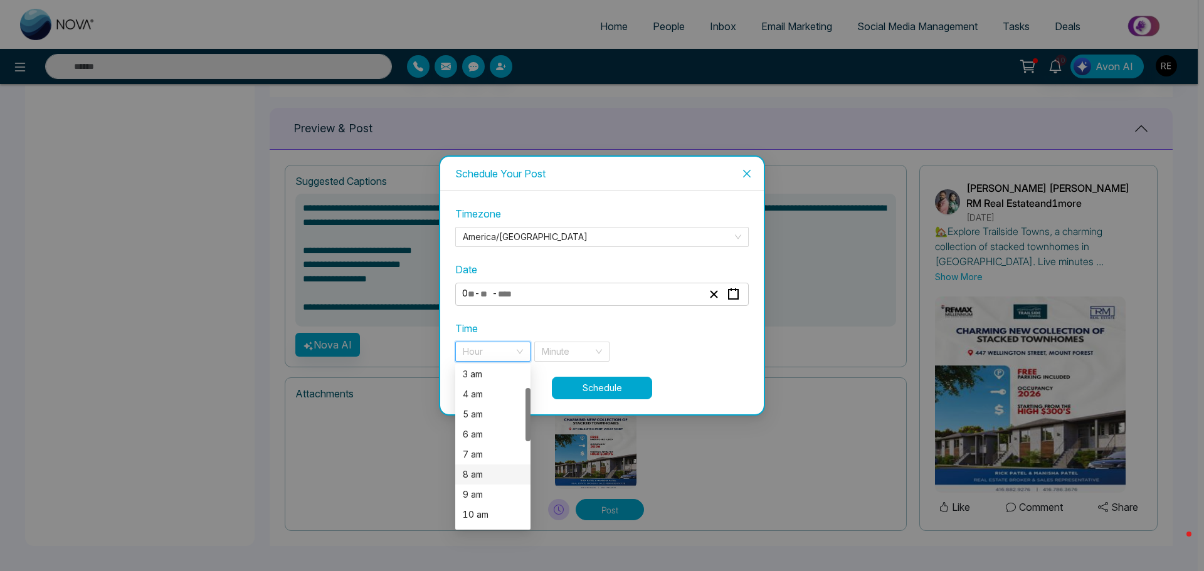
click at [483, 479] on div "8 am" at bounding box center [493, 475] width 60 height 14
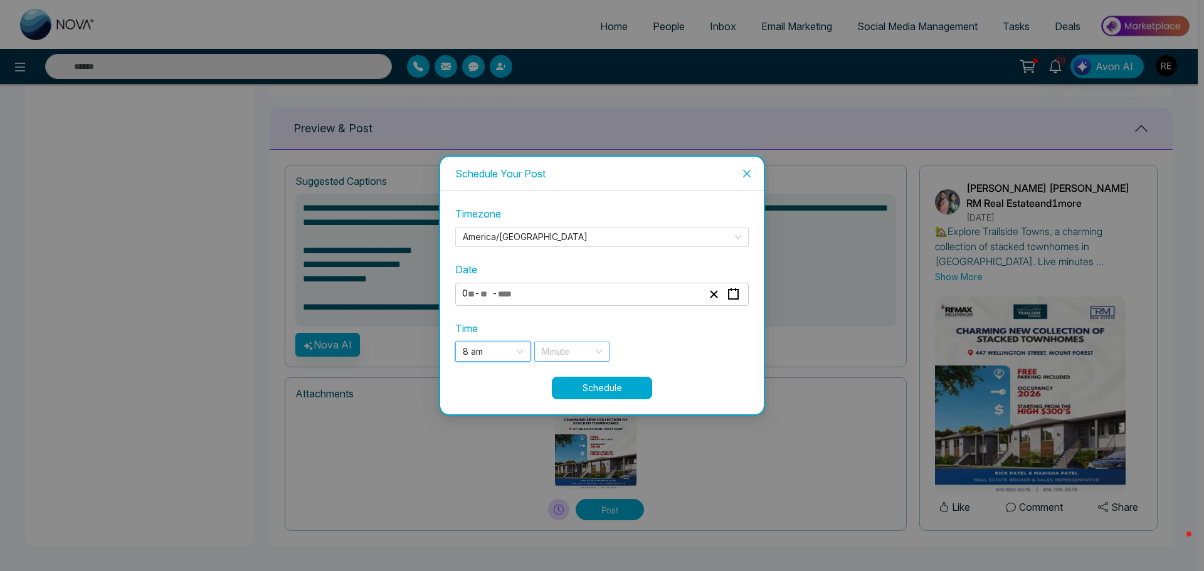
click at [559, 359] on input "search" at bounding box center [567, 351] width 51 height 19
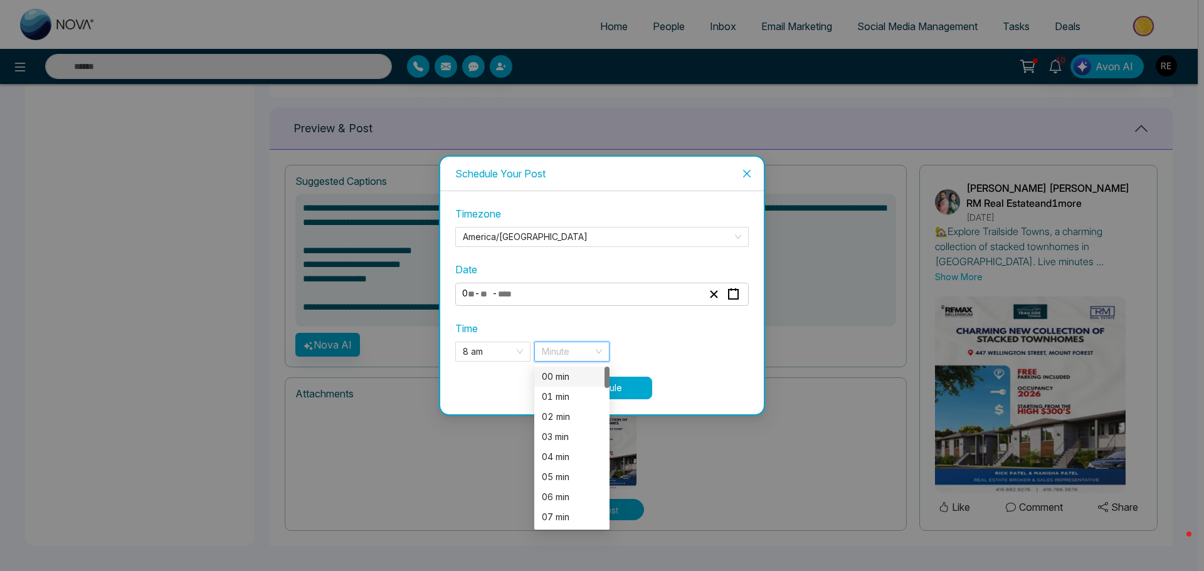
click at [557, 378] on div "00 min" at bounding box center [572, 377] width 60 height 14
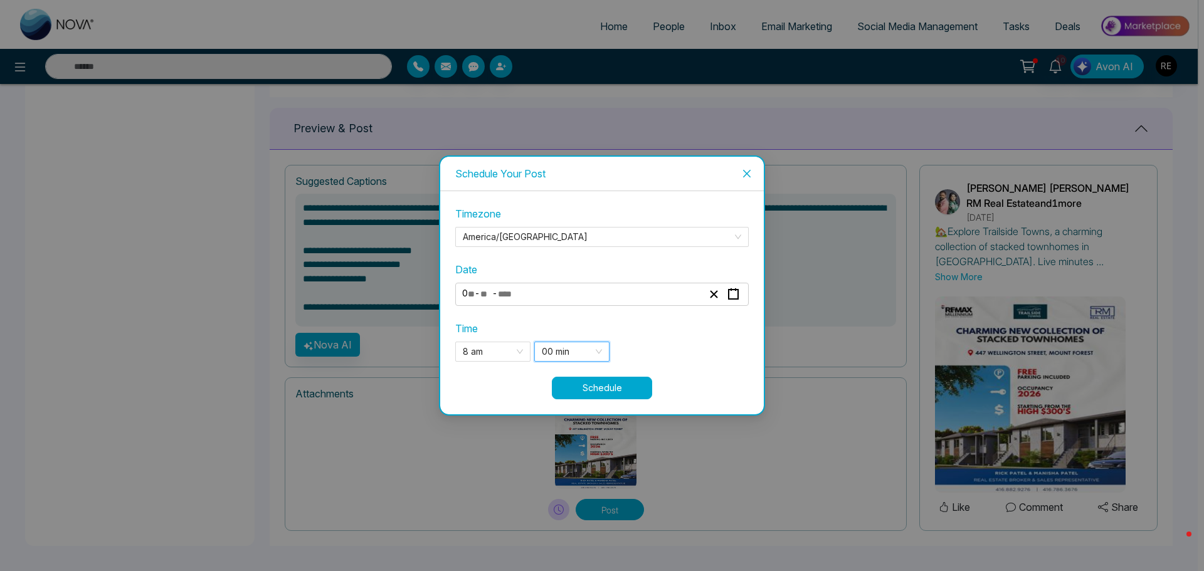
click at [617, 388] on button "Schedule" at bounding box center [602, 388] width 100 height 23
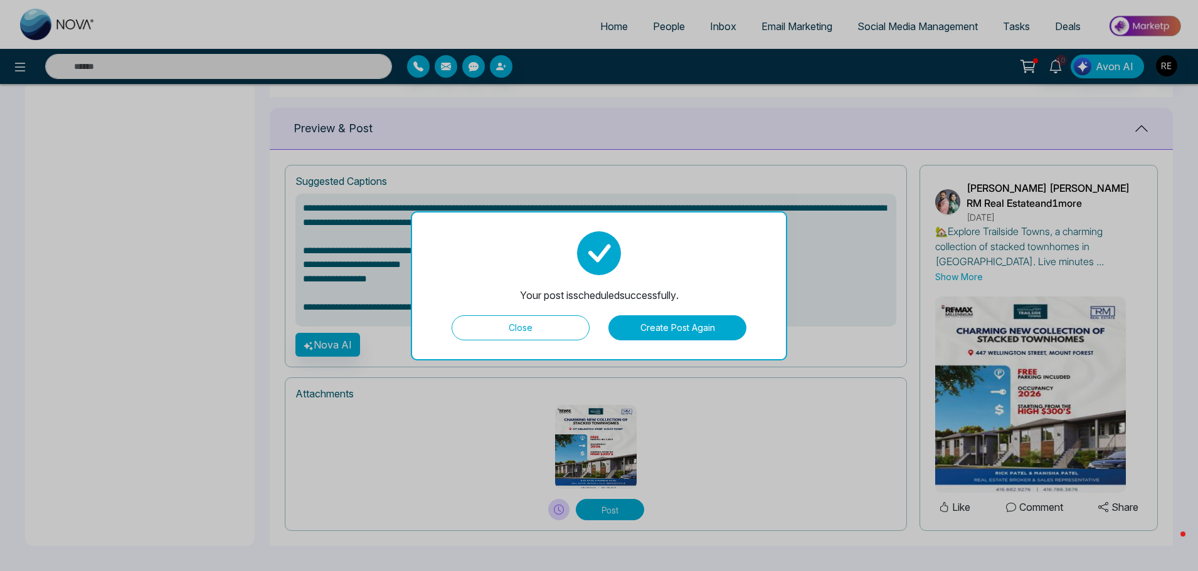
click at [536, 331] on button "Close" at bounding box center [521, 328] width 138 height 25
